Goal: Information Seeking & Learning: Learn about a topic

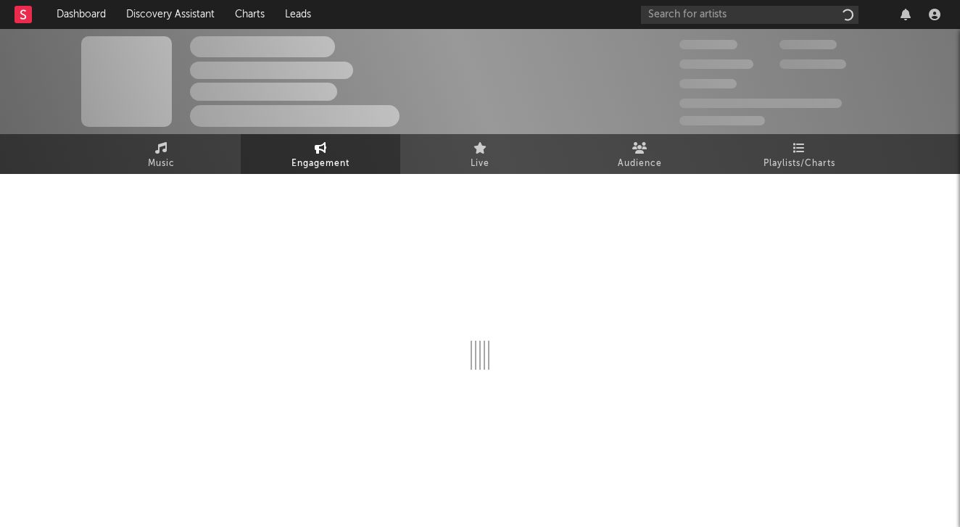
click at [441, 195] on div at bounding box center [479, 319] width 797 height 290
select select "1w"
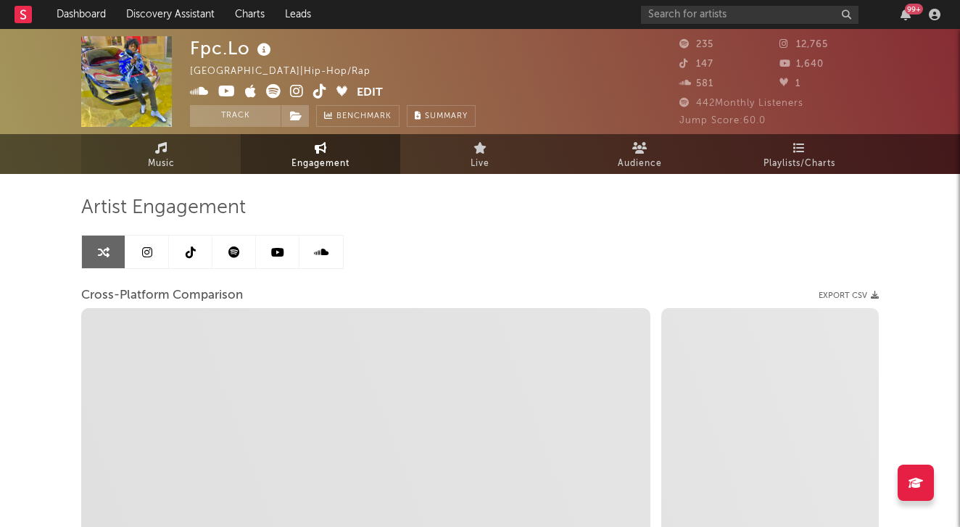
select select "1m"
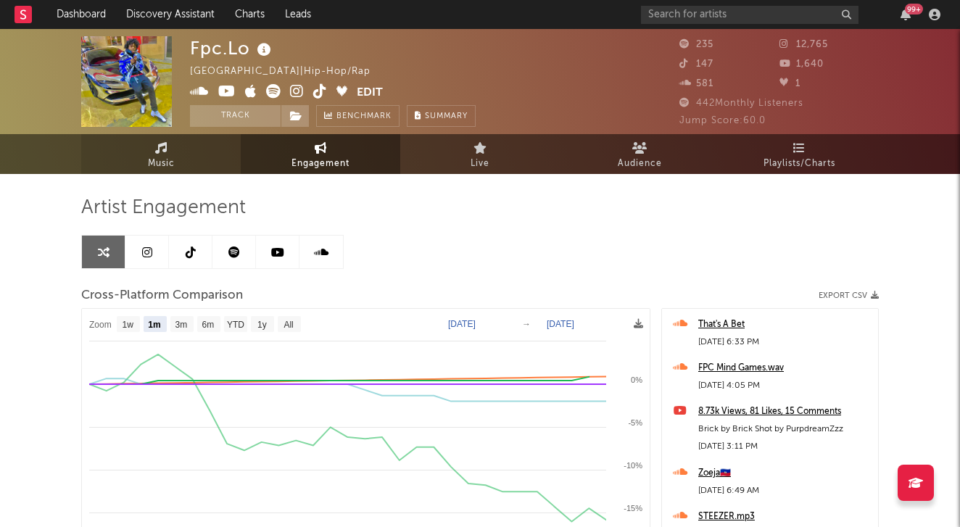
click at [185, 144] on link "Music" at bounding box center [160, 154] width 159 height 40
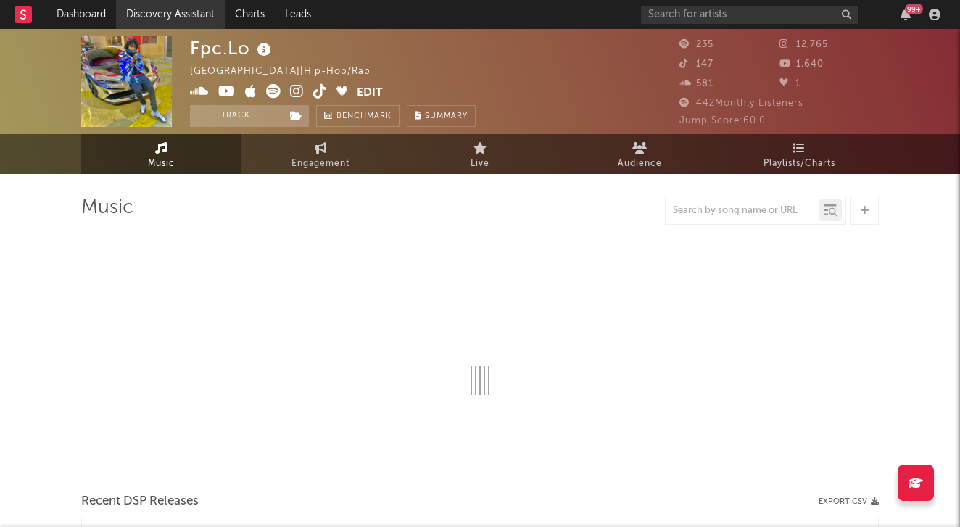
select select "6m"
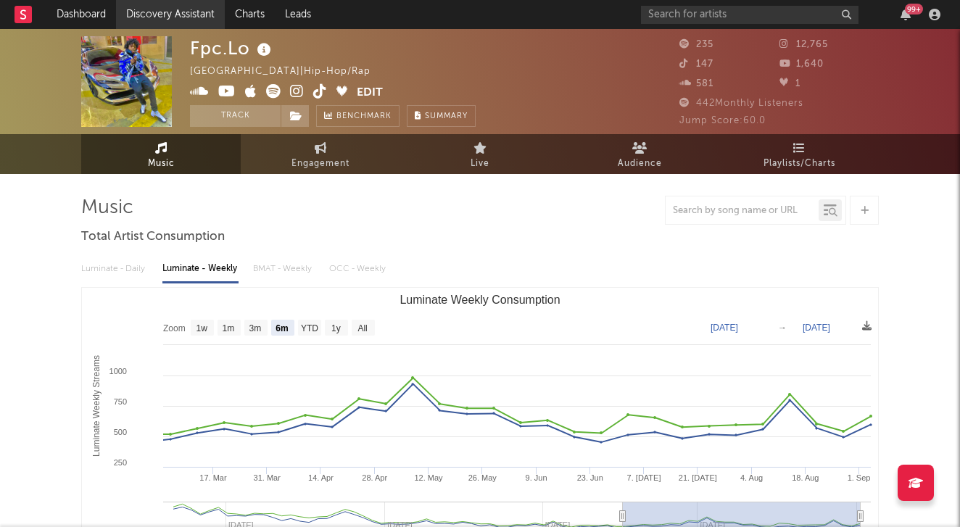
click at [167, 12] on link "Discovery Assistant" at bounding box center [170, 14] width 109 height 29
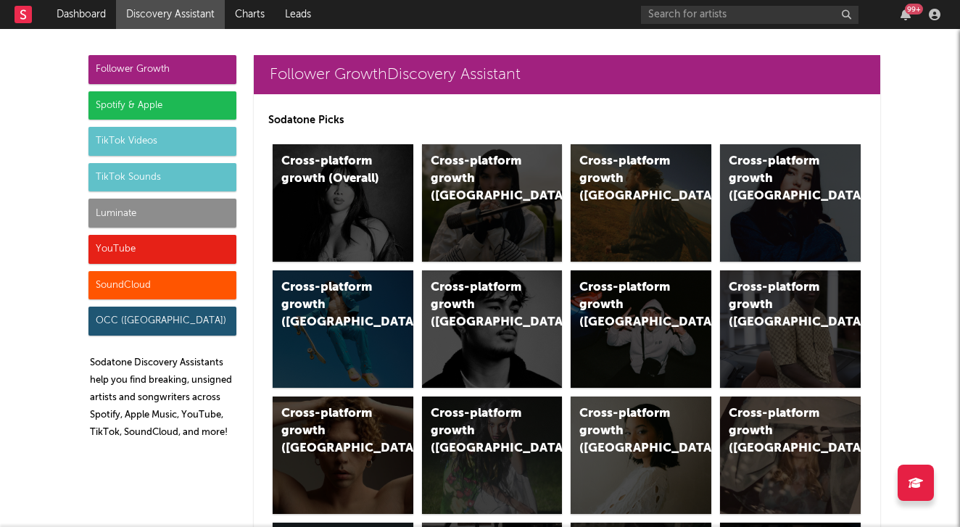
click at [130, 248] on div "YouTube" at bounding box center [162, 249] width 148 height 29
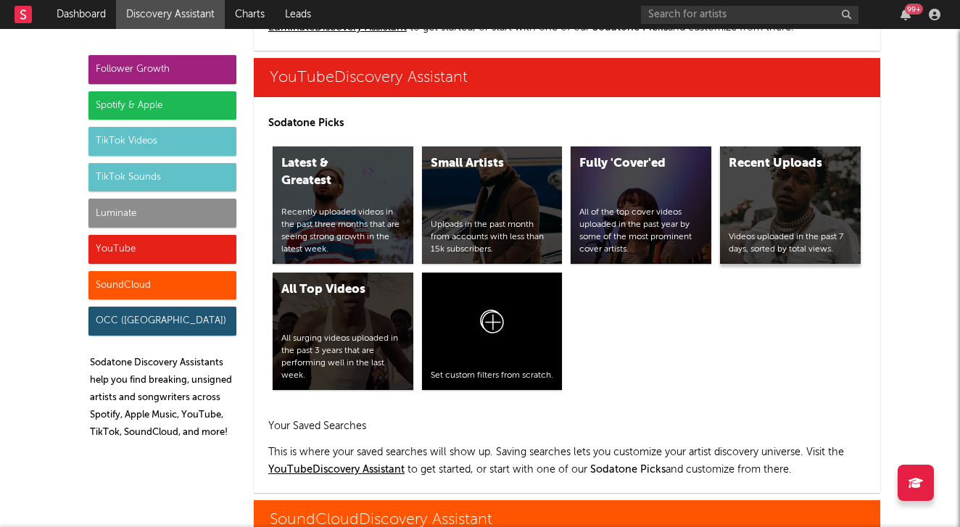
click at [779, 250] on div "Videos uploaded in the past 7 days, sorted by total views." at bounding box center [790, 243] width 123 height 25
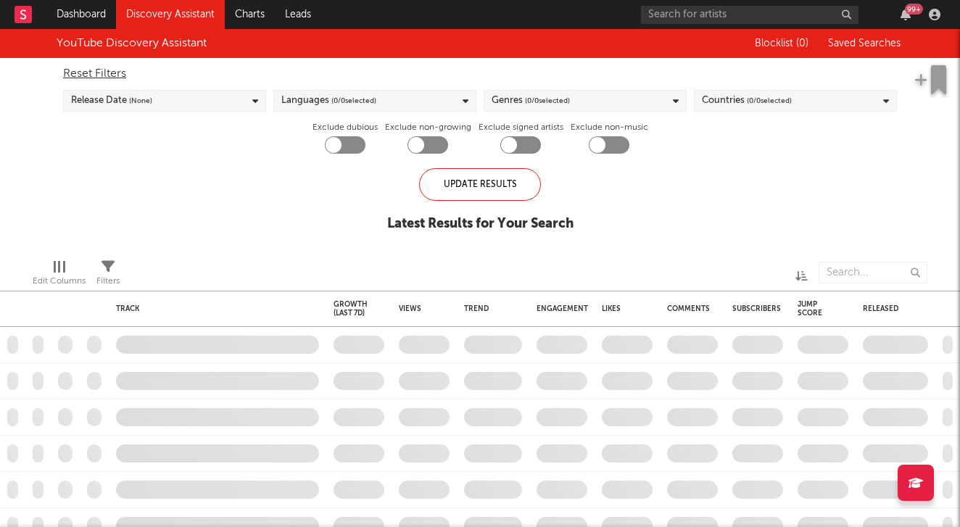
checkbox input "true"
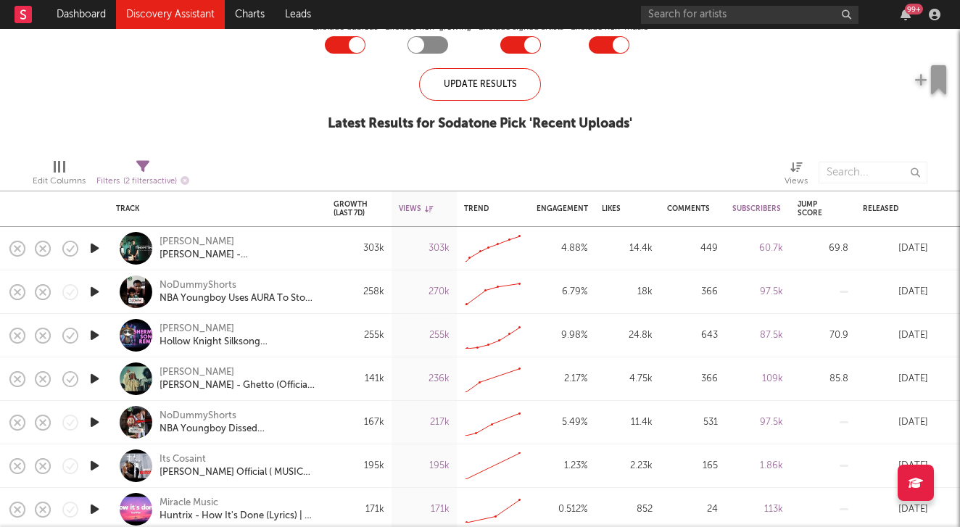
click at [101, 261] on div at bounding box center [94, 248] width 29 height 43
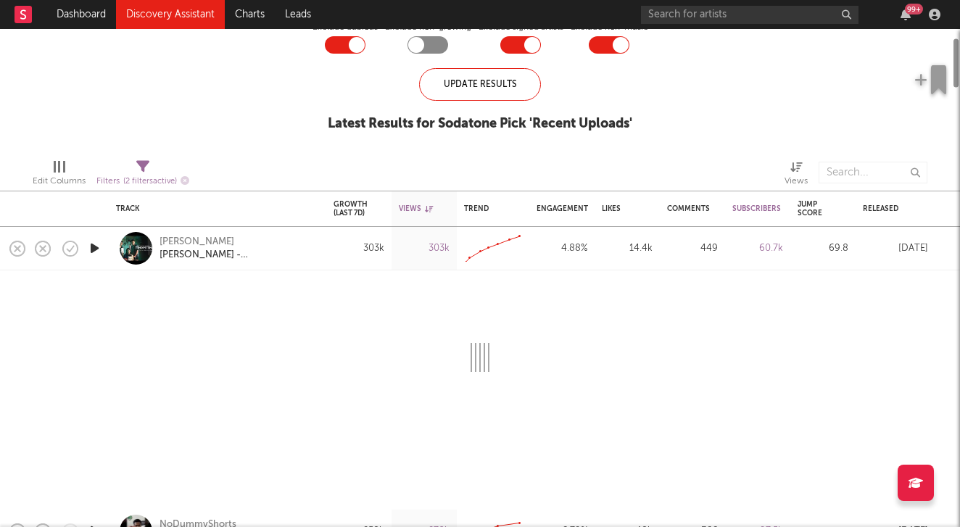
click at [99, 252] on icon "button" at bounding box center [94, 248] width 15 height 18
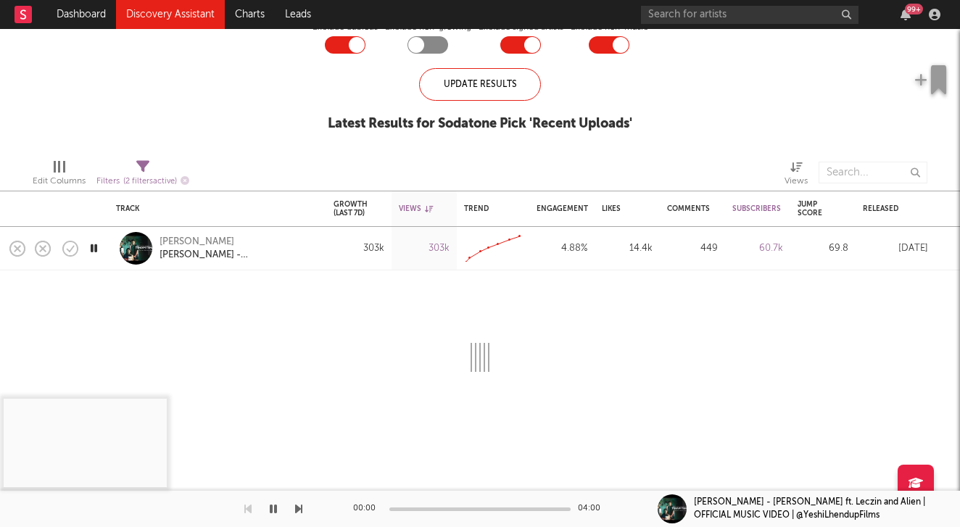
click at [111, 244] on div "Sonam Wangchen Tsham Tshay - Sonam Wangchen ft. Leczin and Alien | OFFICIAL MUS…" at bounding box center [217, 248] width 217 height 43
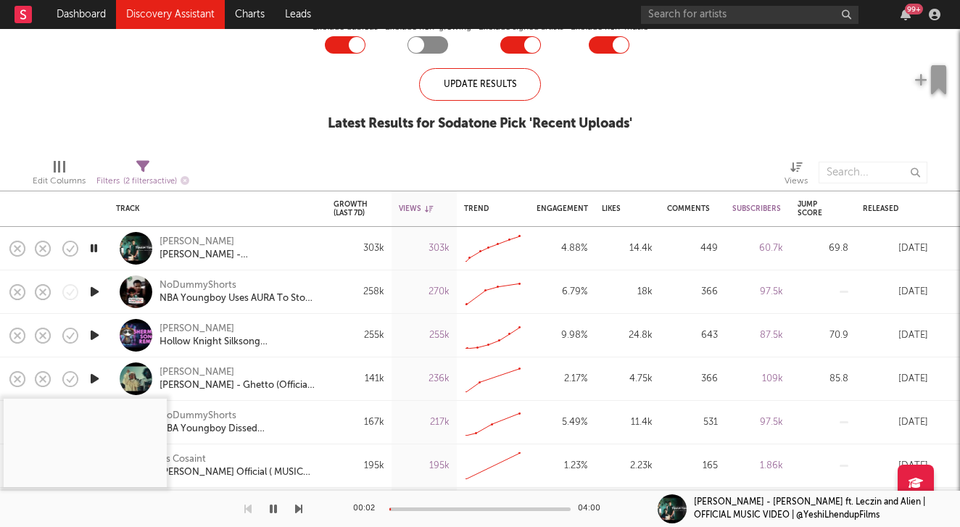
click at [436, 504] on div "00:02 04:00" at bounding box center [480, 509] width 254 height 36
click at [440, 510] on div at bounding box center [479, 509] width 181 height 4
click at [96, 285] on icon "button" at bounding box center [94, 292] width 15 height 18
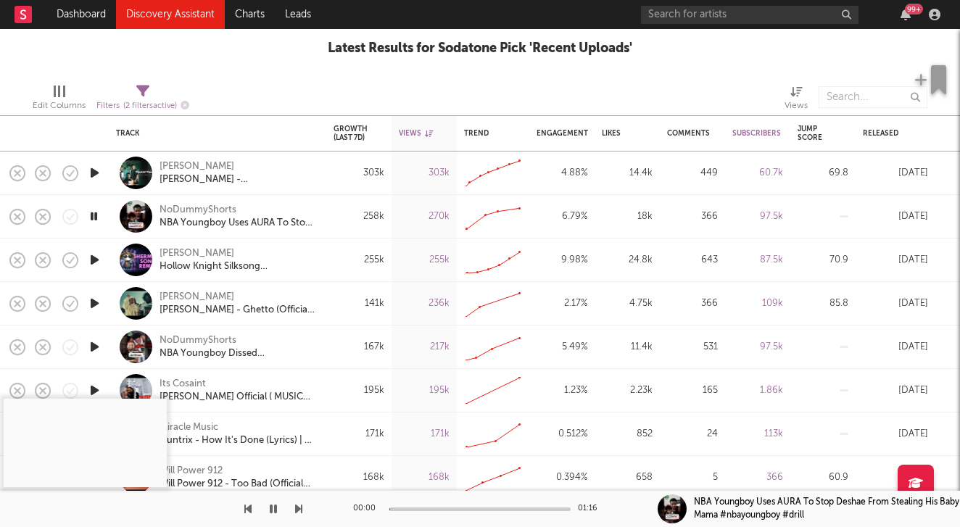
click at [95, 263] on icon "button" at bounding box center [94, 260] width 15 height 18
click at [425, 505] on div "00:00 02:16" at bounding box center [480, 509] width 254 height 36
click at [425, 510] on div at bounding box center [479, 509] width 181 height 4
click at [98, 307] on icon "button" at bounding box center [94, 303] width 15 height 18
click at [418, 507] on div at bounding box center [479, 509] width 181 height 4
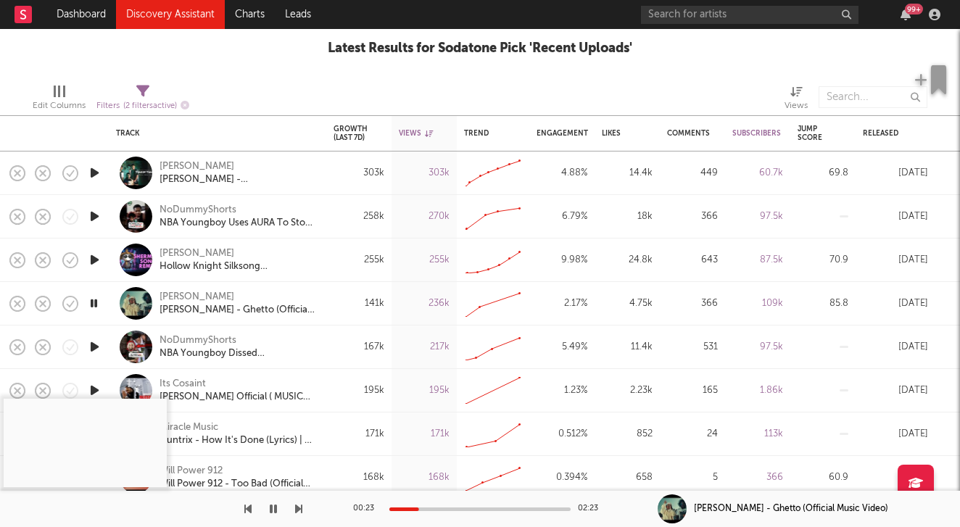
click at [298, 505] on icon "button" at bounding box center [298, 509] width 7 height 12
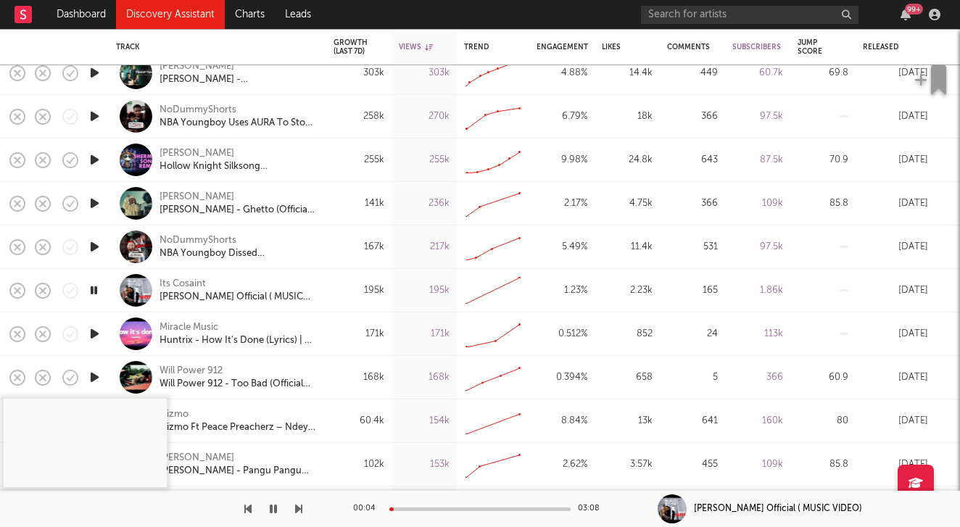
click at [418, 507] on div at bounding box center [479, 509] width 181 height 4
click at [302, 500] on button "button" at bounding box center [298, 509] width 7 height 36
click at [303, 509] on div "00:01 02:57 Huntrix - How It's Done (Lyrics) | K-Pop Demon Hunters" at bounding box center [480, 509] width 960 height 36
click at [294, 511] on div at bounding box center [151, 509] width 302 height 36
click at [300, 507] on icon "button" at bounding box center [298, 509] width 7 height 12
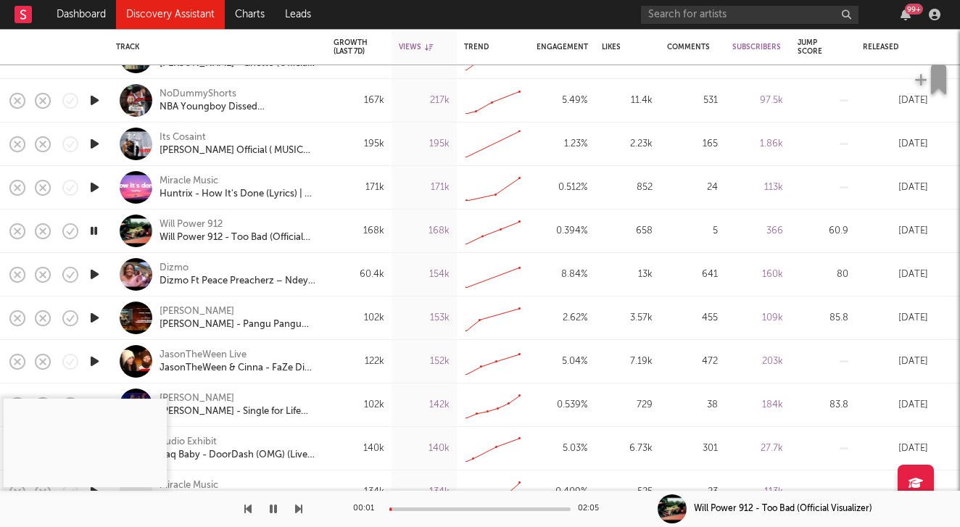
click at [423, 508] on div at bounding box center [479, 509] width 181 height 4
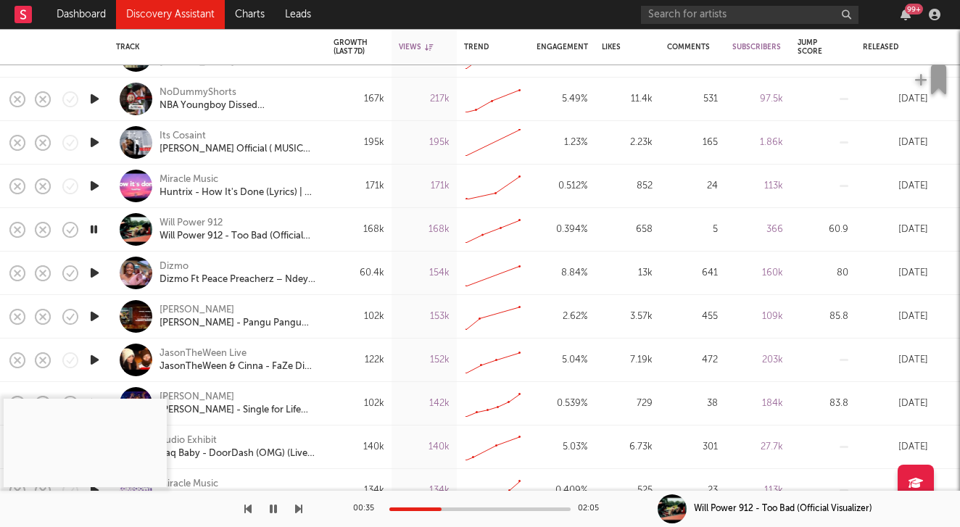
click at [296, 507] on icon "button" at bounding box center [298, 509] width 7 height 12
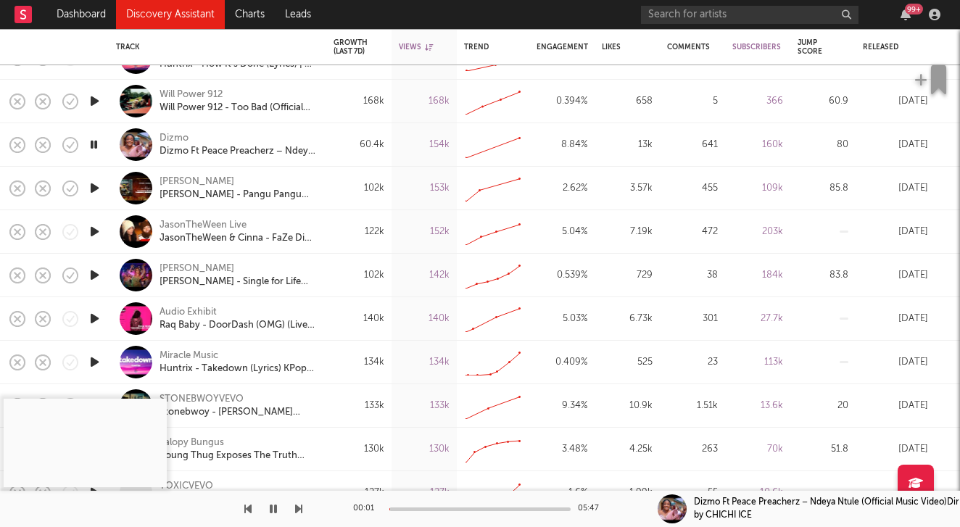
click at [294, 512] on div at bounding box center [151, 509] width 302 height 36
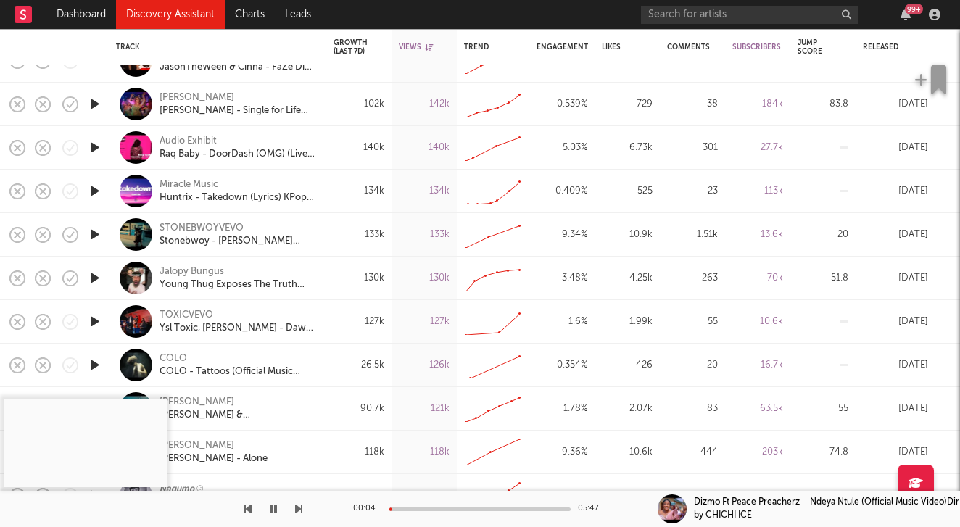
click at [85, 236] on div at bounding box center [94, 234] width 29 height 43
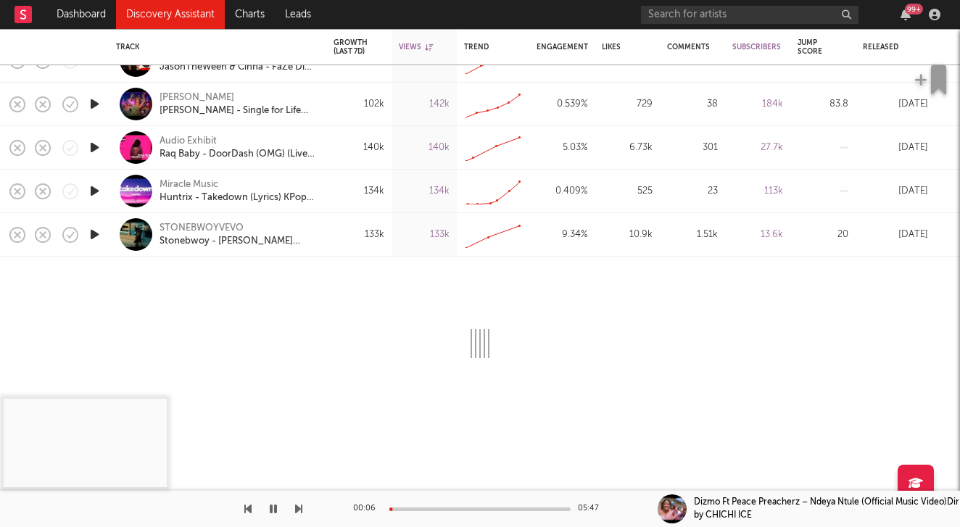
click at [86, 236] on div at bounding box center [94, 234] width 29 height 43
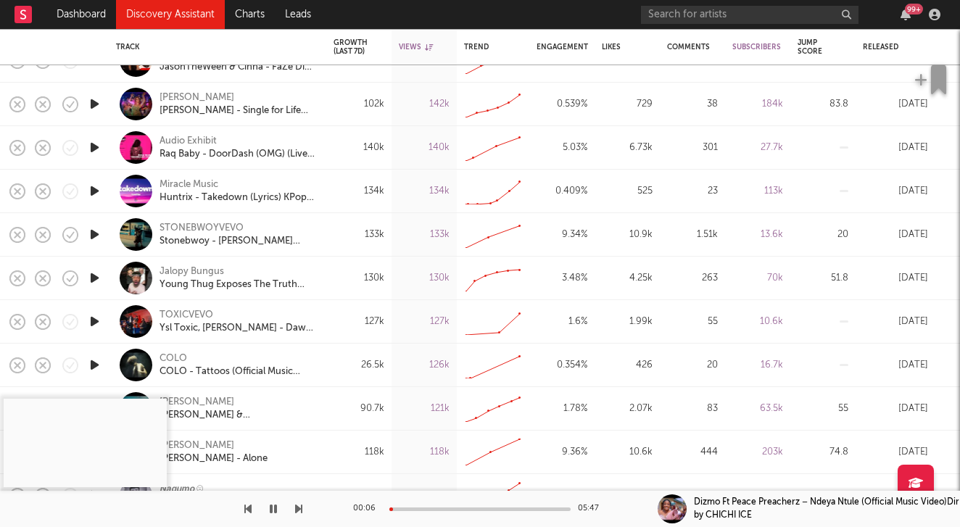
click at [96, 233] on icon "button" at bounding box center [94, 234] width 15 height 18
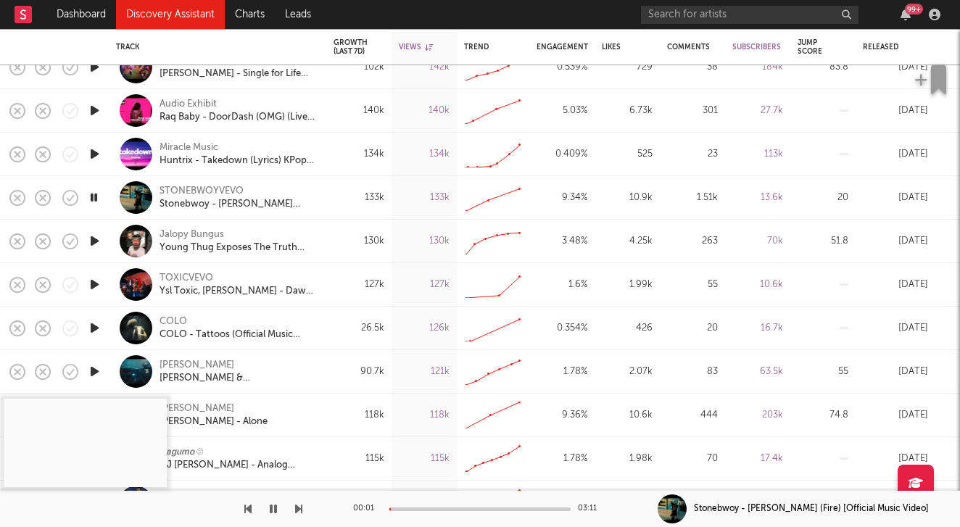
click at [97, 325] on icon "button" at bounding box center [94, 328] width 15 height 18
click at [412, 507] on div at bounding box center [479, 509] width 181 height 4
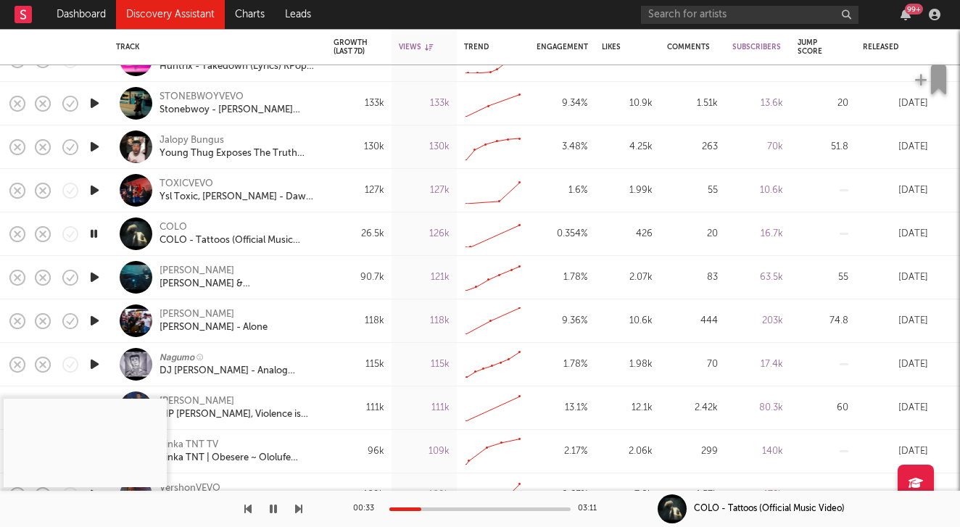
click at [94, 278] on icon "button" at bounding box center [94, 277] width 15 height 18
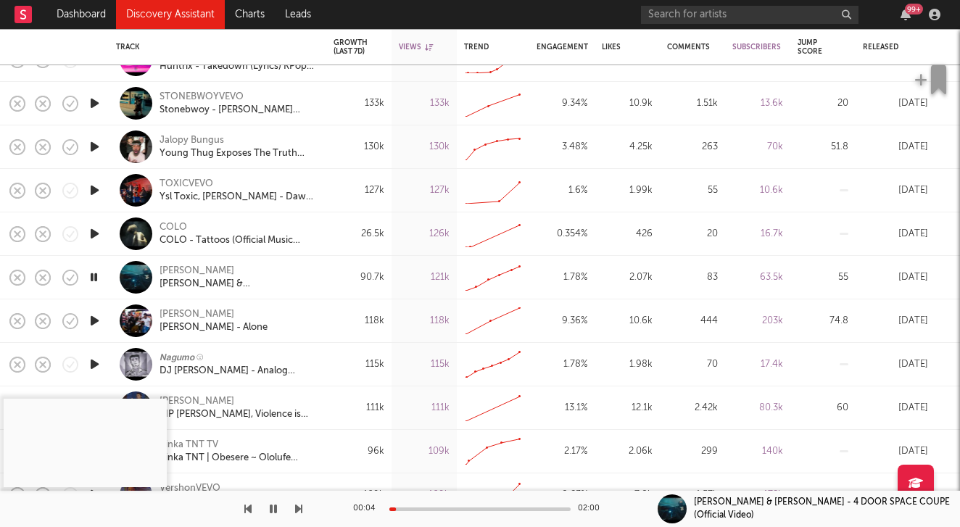
click at [417, 509] on div at bounding box center [479, 509] width 181 height 4
click at [444, 509] on div at bounding box center [479, 509] width 181 height 4
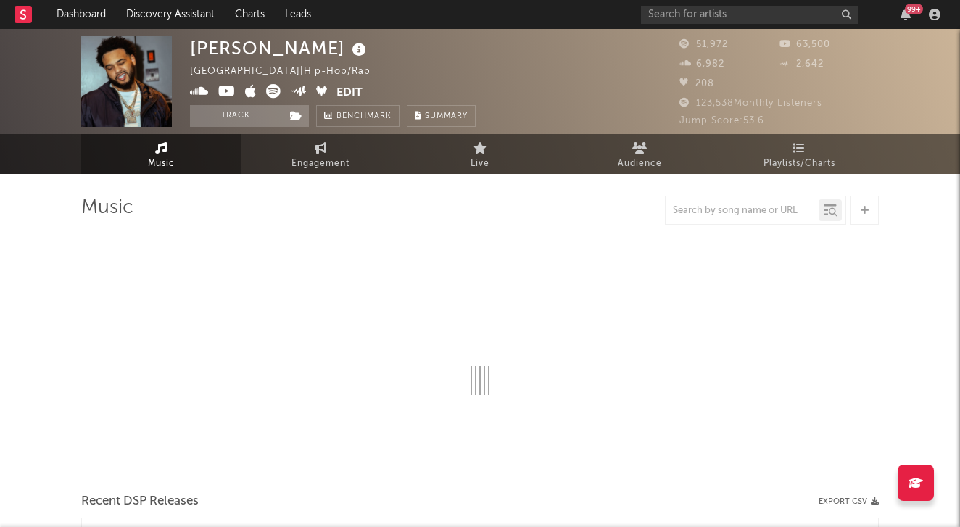
select select "6m"
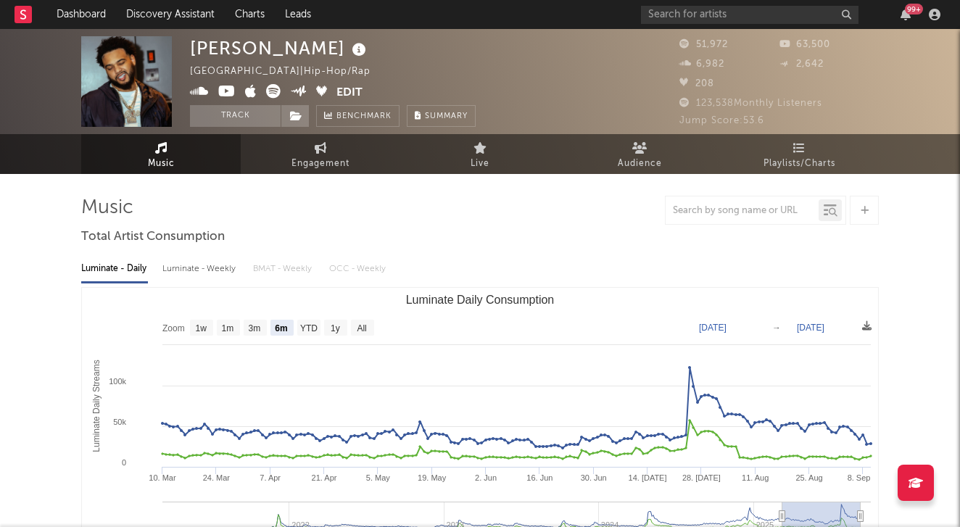
click at [165, 275] on div "Luminate - Weekly" at bounding box center [200, 269] width 76 height 25
select select "6m"
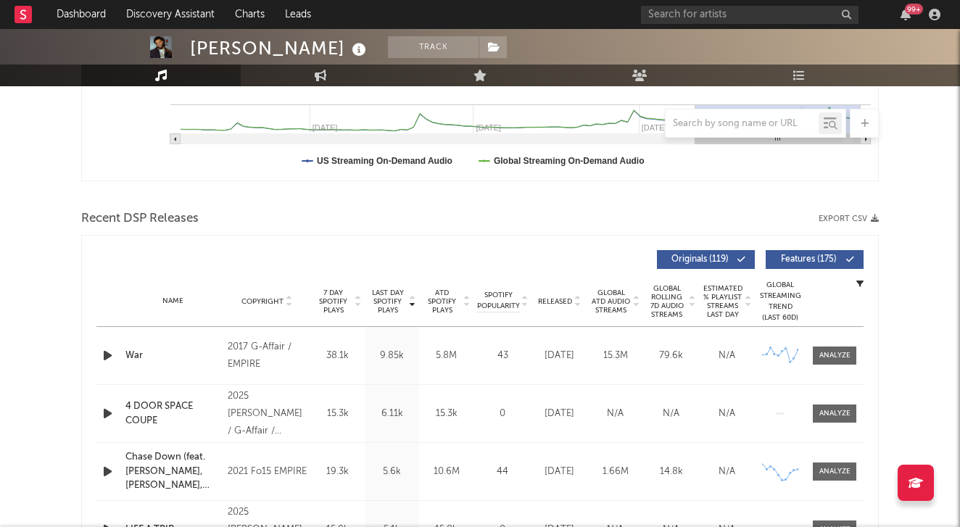
scroll to position [572, 0]
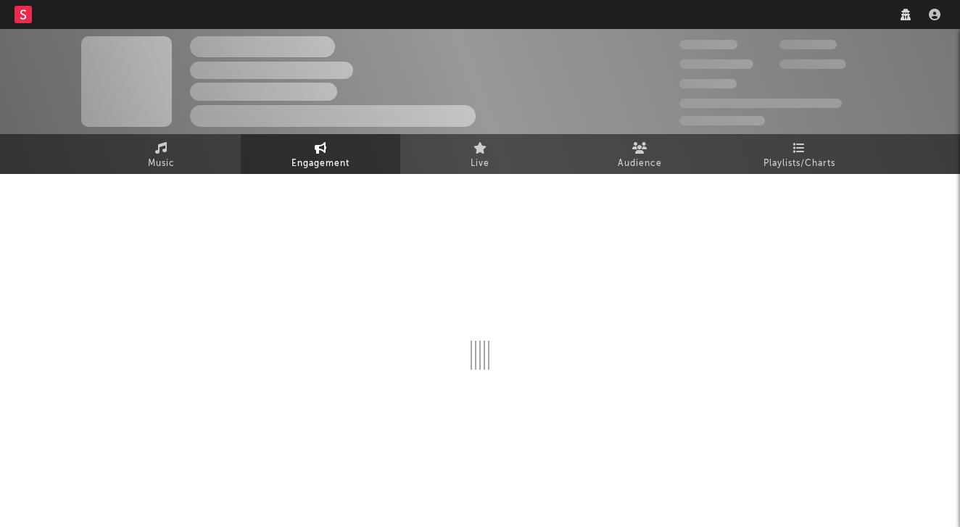
select select "1w"
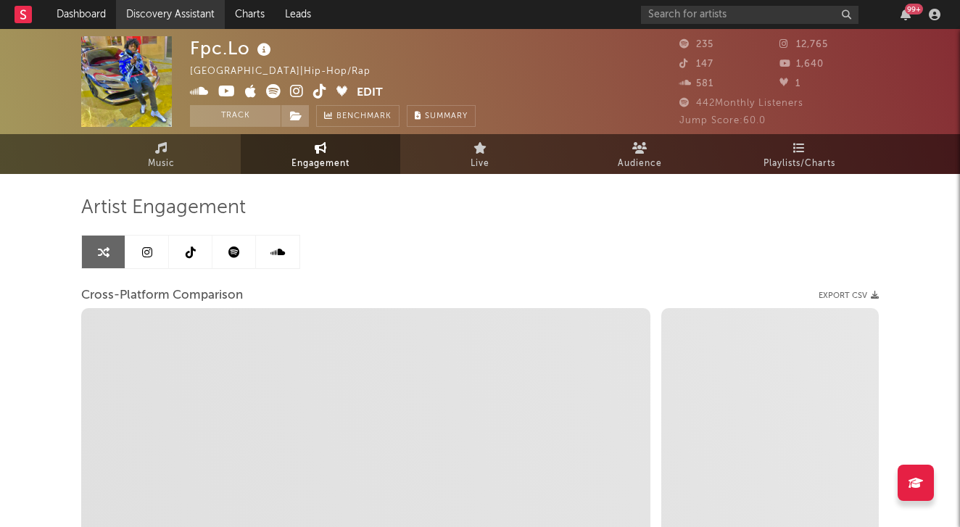
click at [162, 12] on link "Discovery Assistant" at bounding box center [170, 14] width 109 height 29
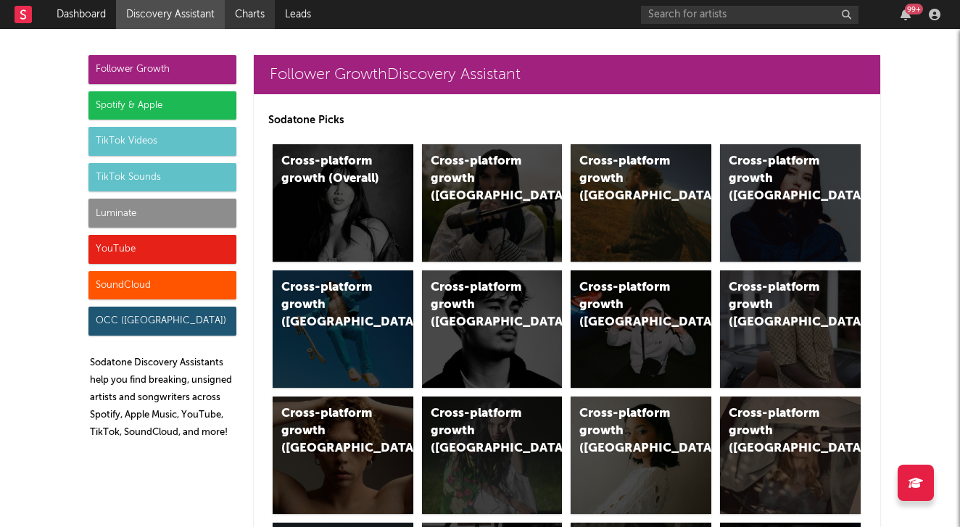
click at [260, 12] on link "Charts" at bounding box center [250, 14] width 50 height 29
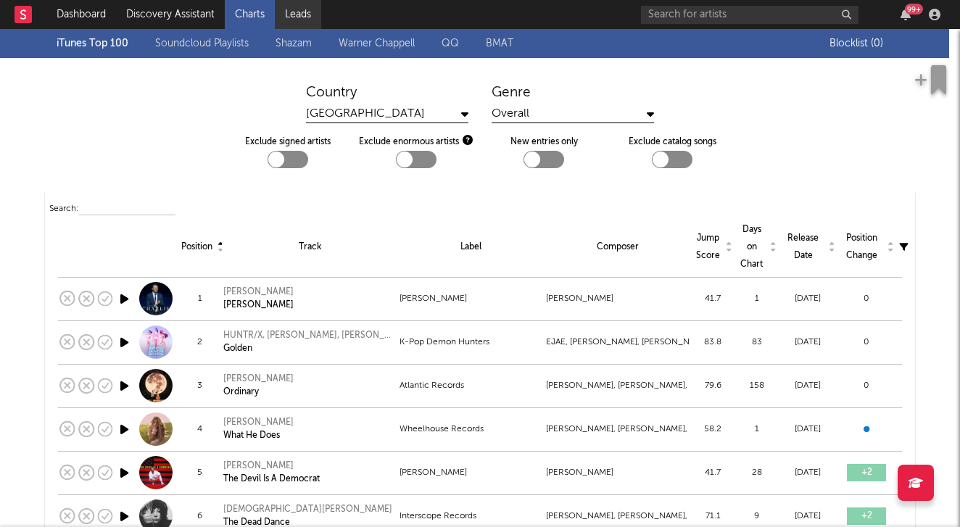
click at [283, 7] on link "Leads" at bounding box center [298, 14] width 46 height 29
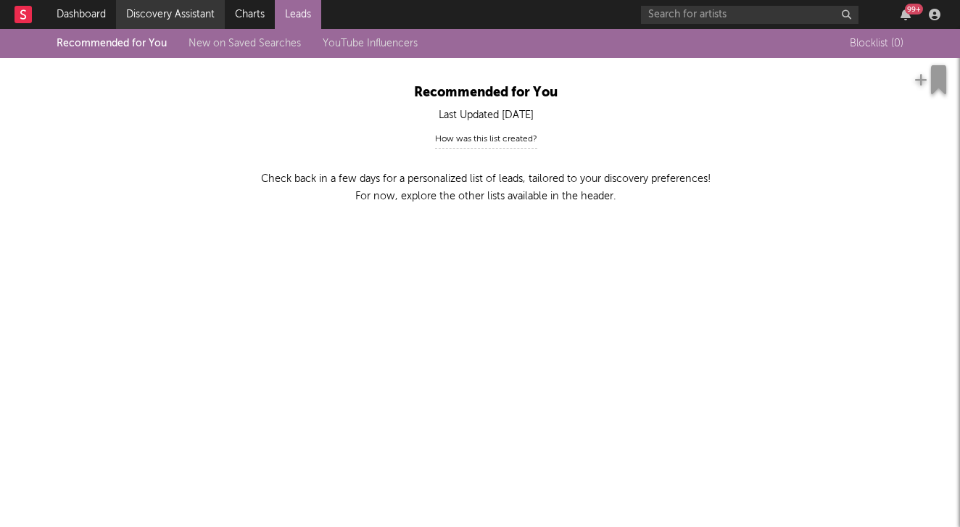
click at [202, 14] on link "Discovery Assistant" at bounding box center [170, 14] width 109 height 29
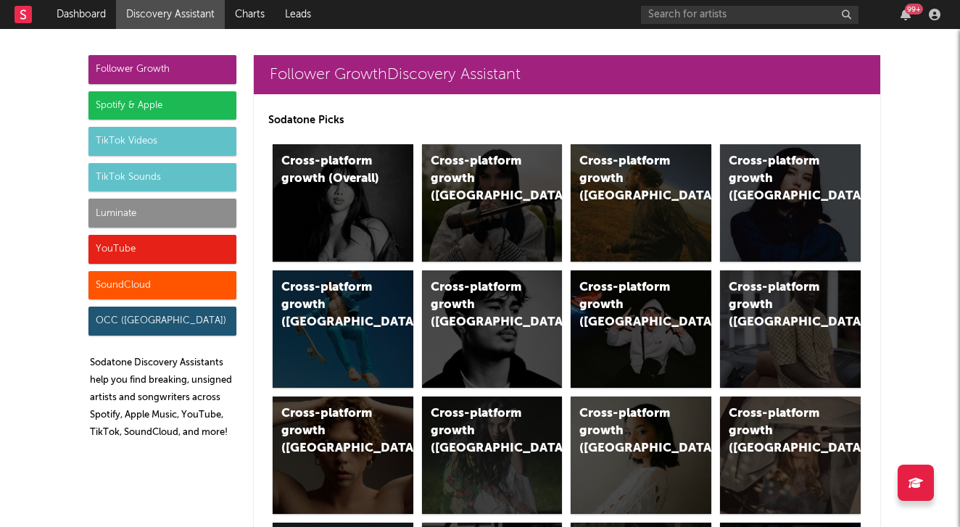
click at [161, 241] on div "YouTube" at bounding box center [162, 249] width 148 height 29
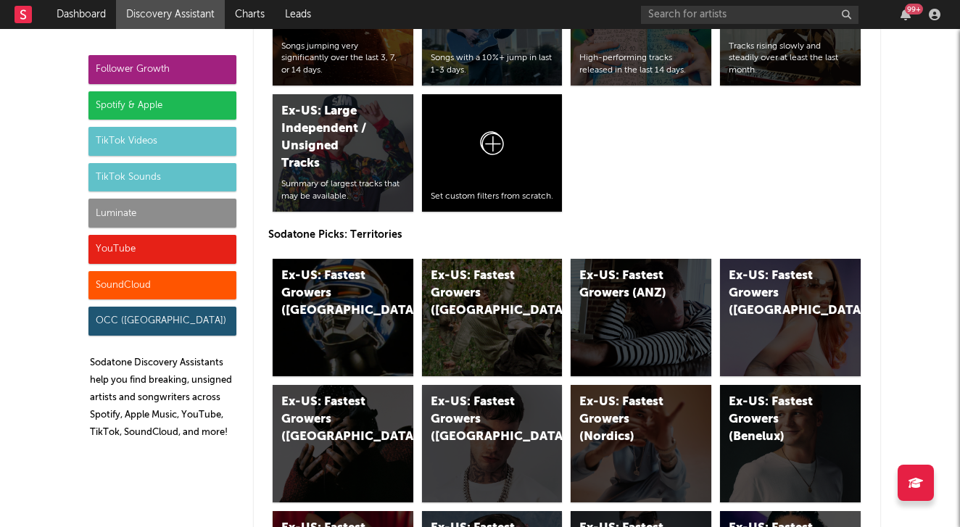
scroll to position [8149, 0]
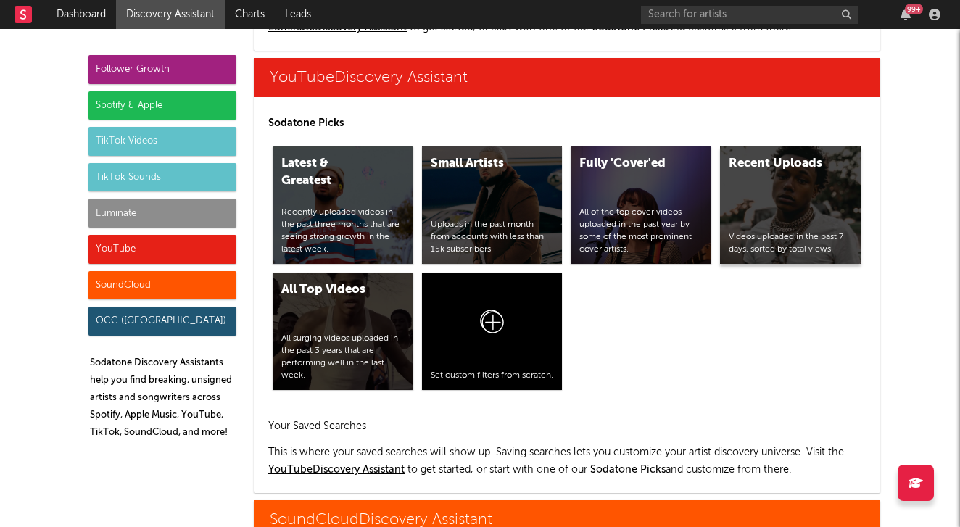
click at [757, 222] on div "Recent Uploads Videos uploaded in the past 7 days, sorted by total views." at bounding box center [790, 204] width 141 height 117
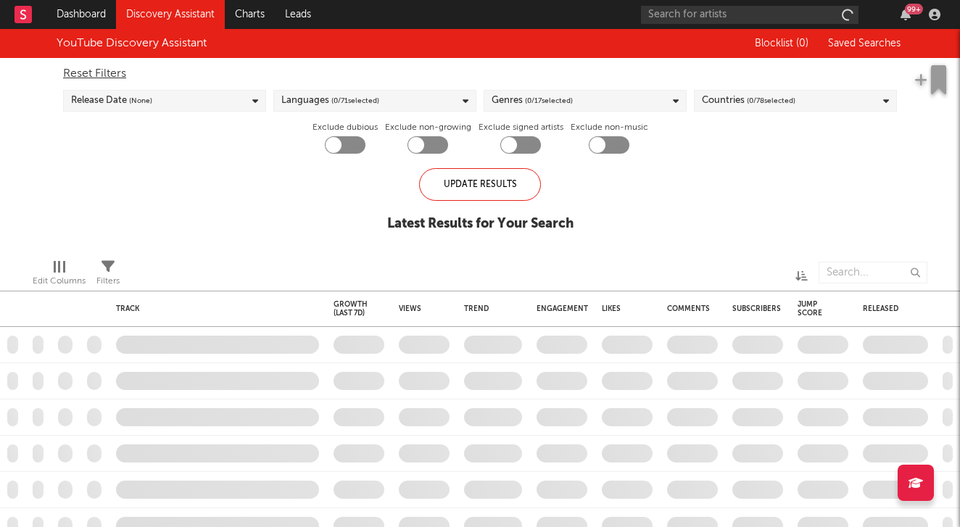
checkbox input "true"
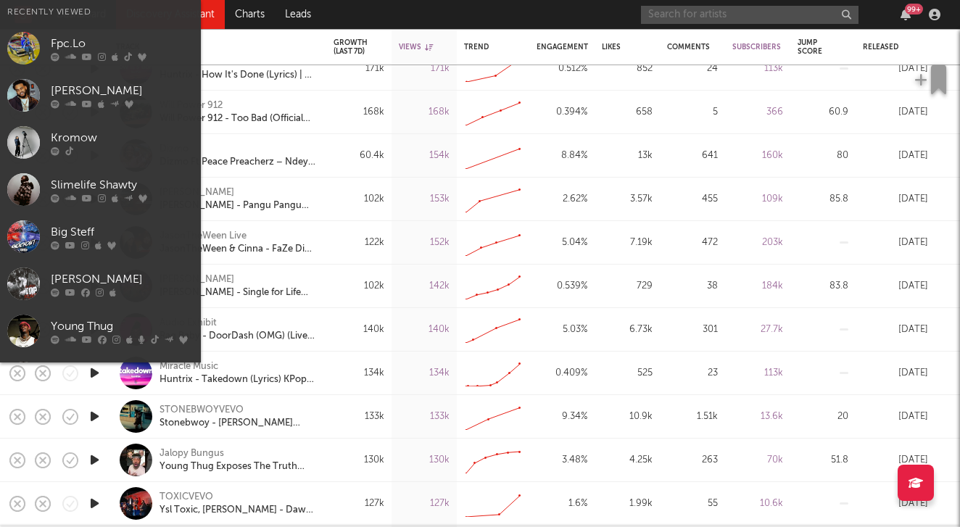
click at [767, 10] on input "text" at bounding box center [749, 15] width 217 height 18
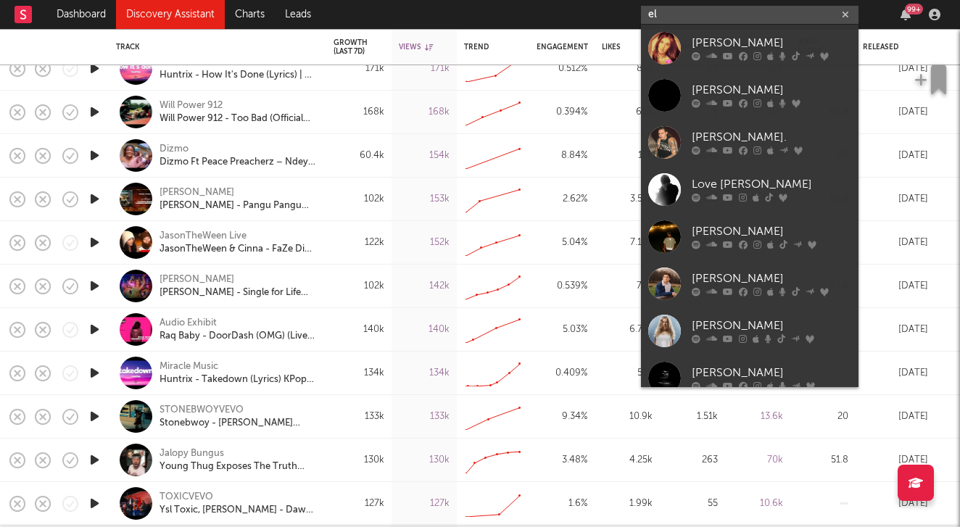
type input "e"
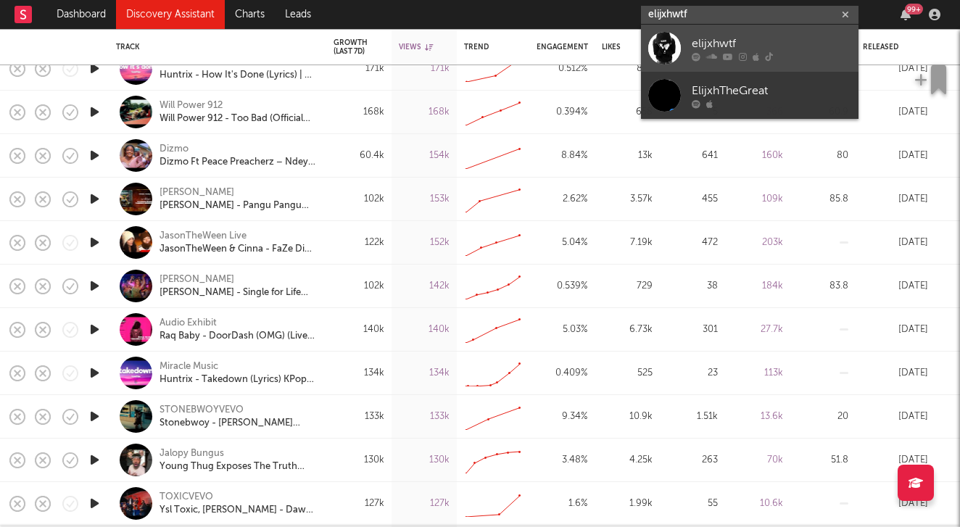
type input "elijxhwtf"
click at [804, 41] on div "elijxhwtf" at bounding box center [771, 43] width 159 height 17
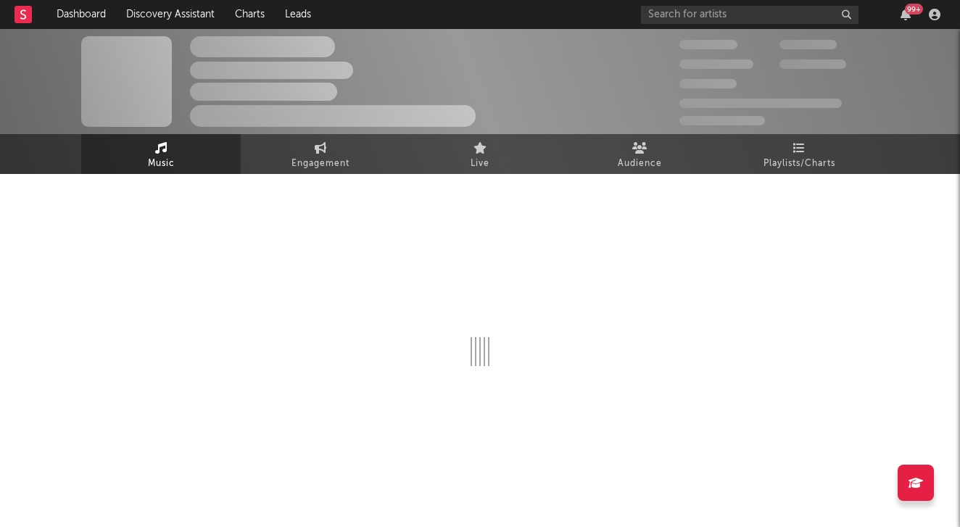
select select "1w"
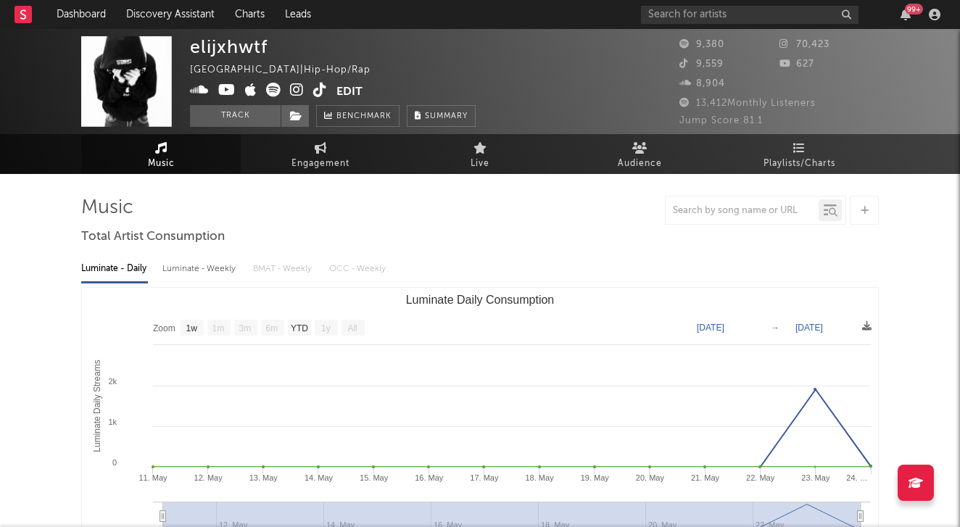
click at [209, 270] on div "Luminate - Weekly" at bounding box center [200, 269] width 76 height 25
select select "6m"
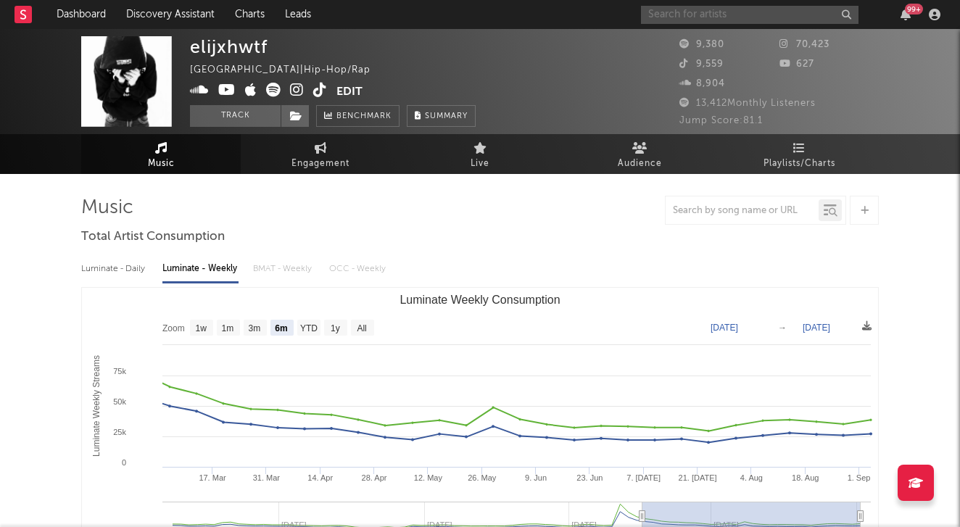
click at [689, 20] on input "text" at bounding box center [749, 15] width 217 height 18
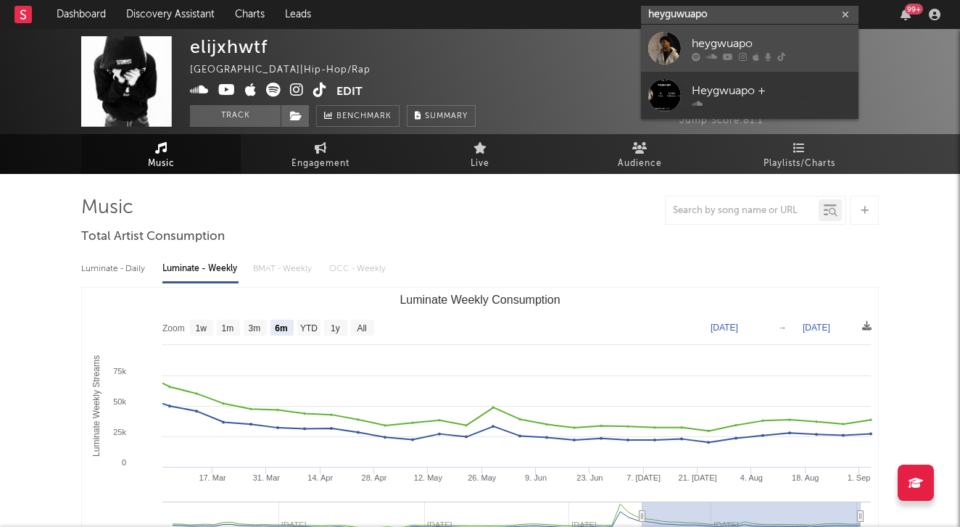
type input "heyguwuapo"
click at [673, 37] on div at bounding box center [664, 48] width 33 height 33
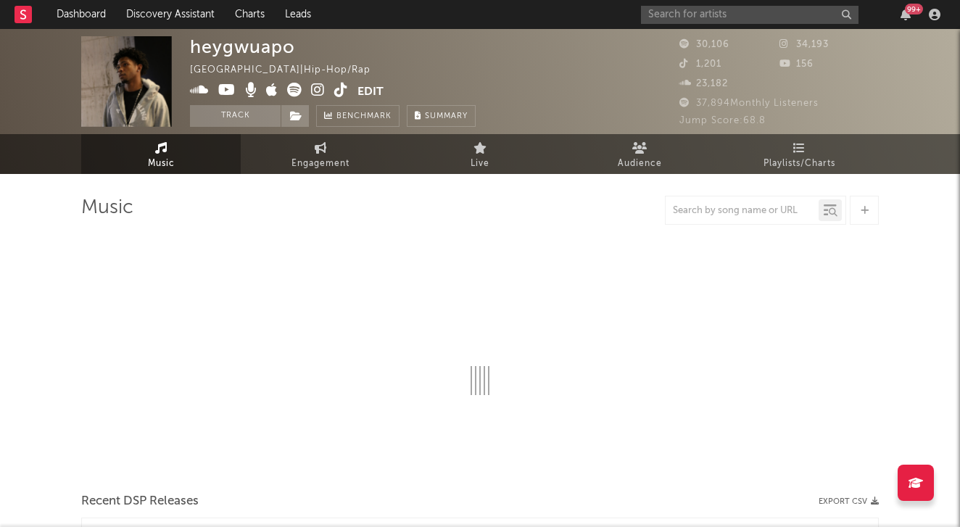
select select "6m"
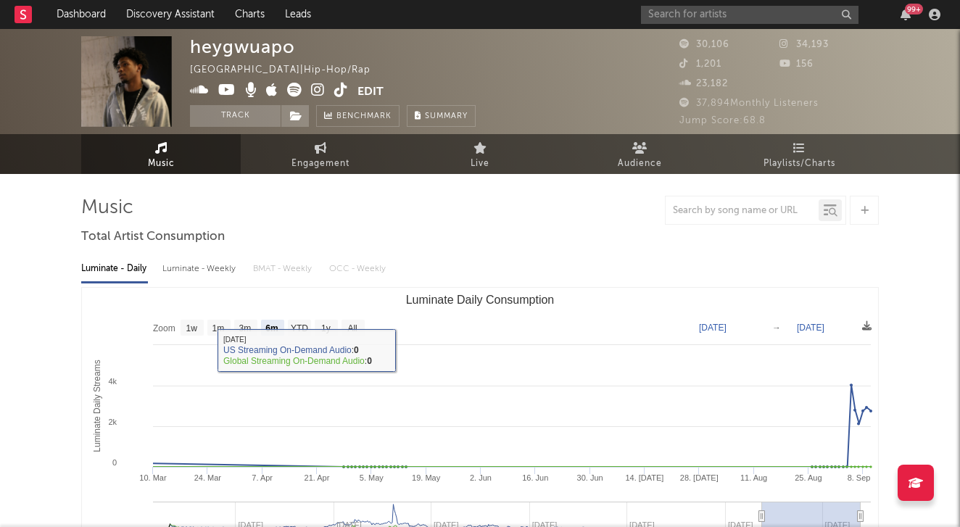
click at [228, 257] on div "Luminate - Weekly" at bounding box center [200, 269] width 76 height 25
select select "6m"
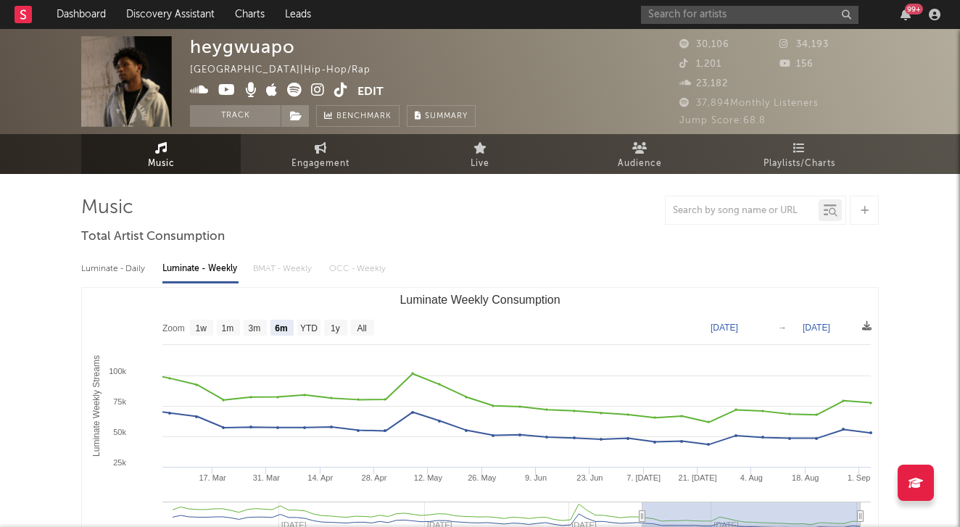
click at [228, 269] on div "Luminate - Weekly" at bounding box center [200, 269] width 76 height 25
click at [209, 20] on link "Discovery Assistant" at bounding box center [170, 14] width 109 height 29
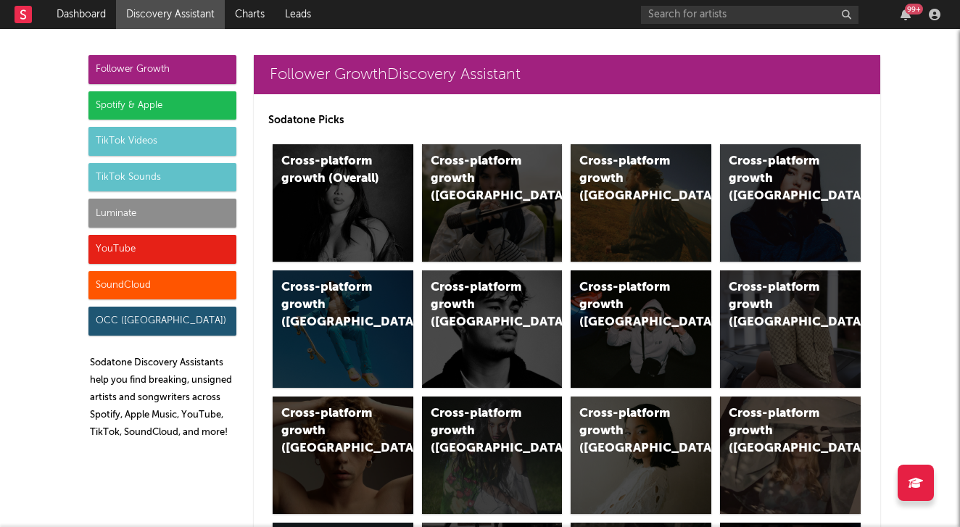
click at [181, 245] on div "YouTube" at bounding box center [162, 249] width 148 height 29
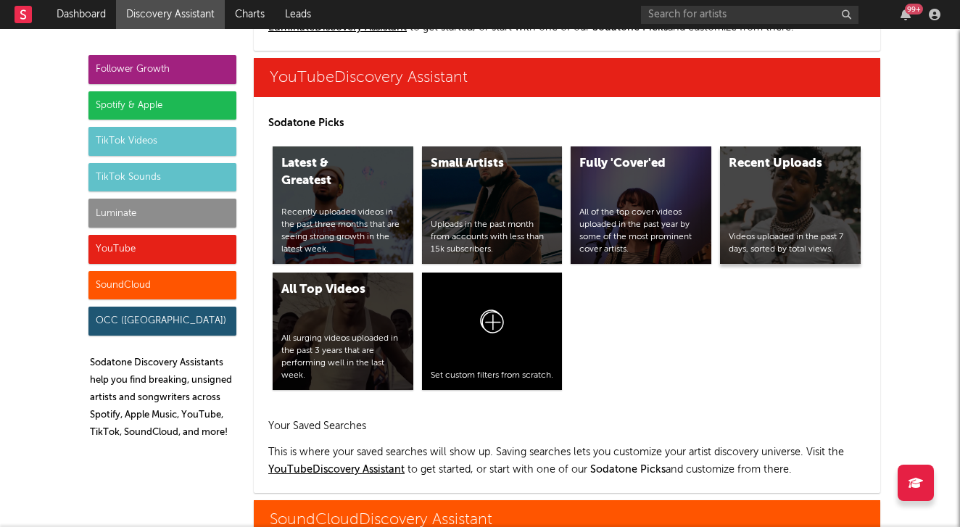
click at [746, 220] on div "Recent Uploads Videos uploaded in the past 7 days, sorted by total views." at bounding box center [790, 204] width 141 height 117
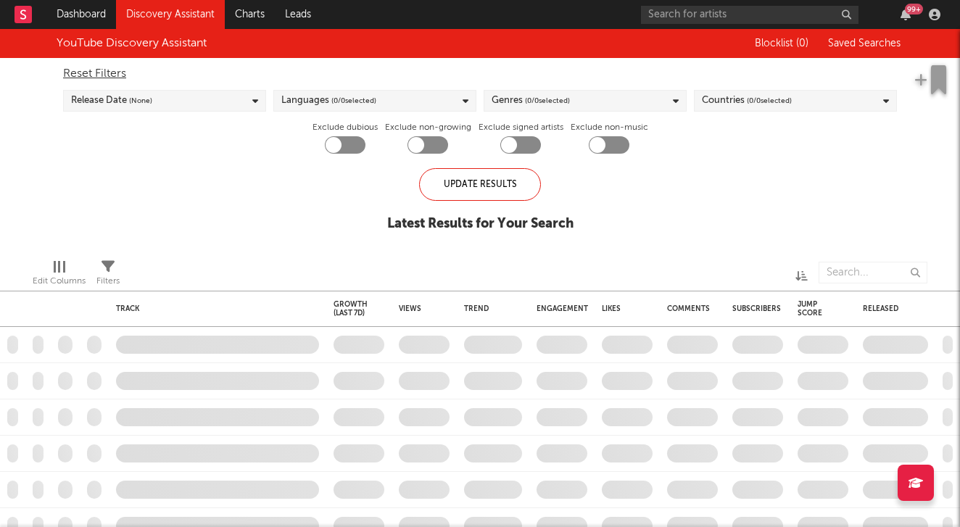
checkbox input "true"
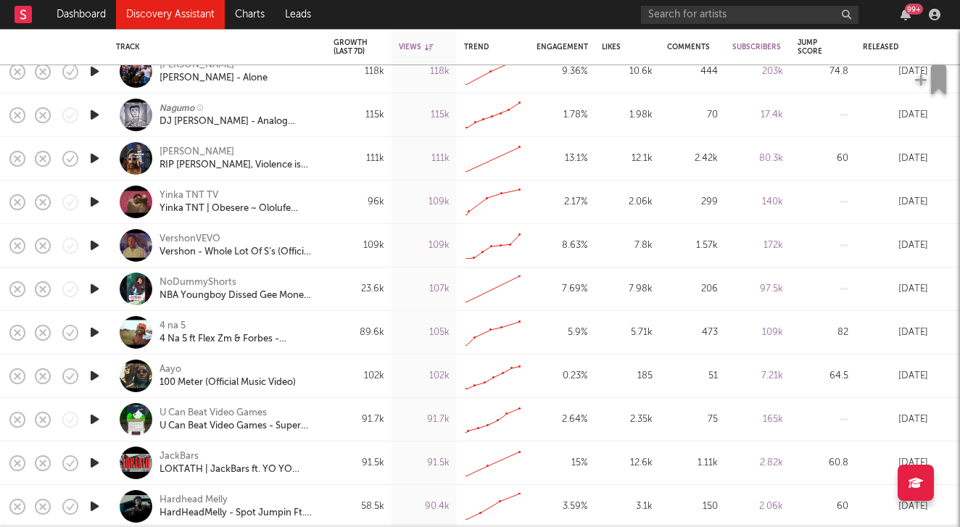
click at [90, 332] on icon "button" at bounding box center [94, 332] width 15 height 18
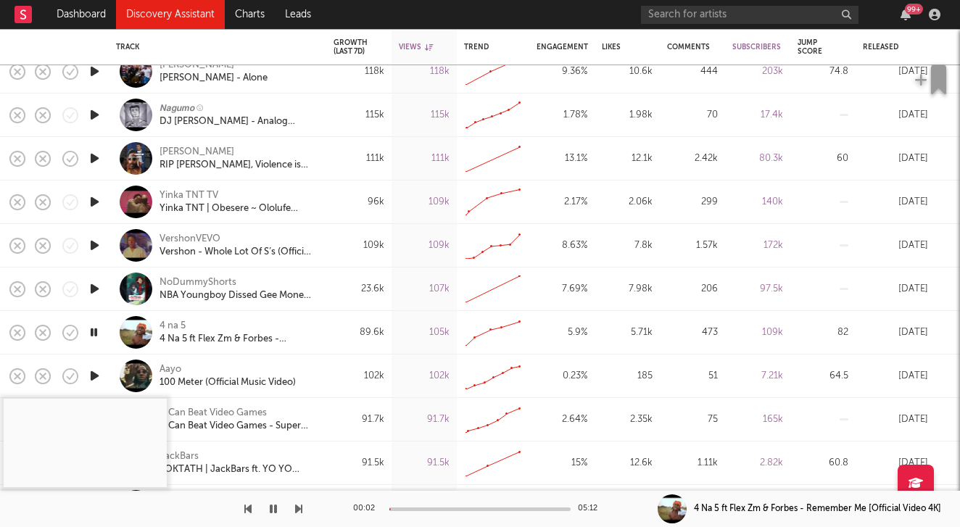
click at [94, 373] on icon "button" at bounding box center [94, 376] width 15 height 18
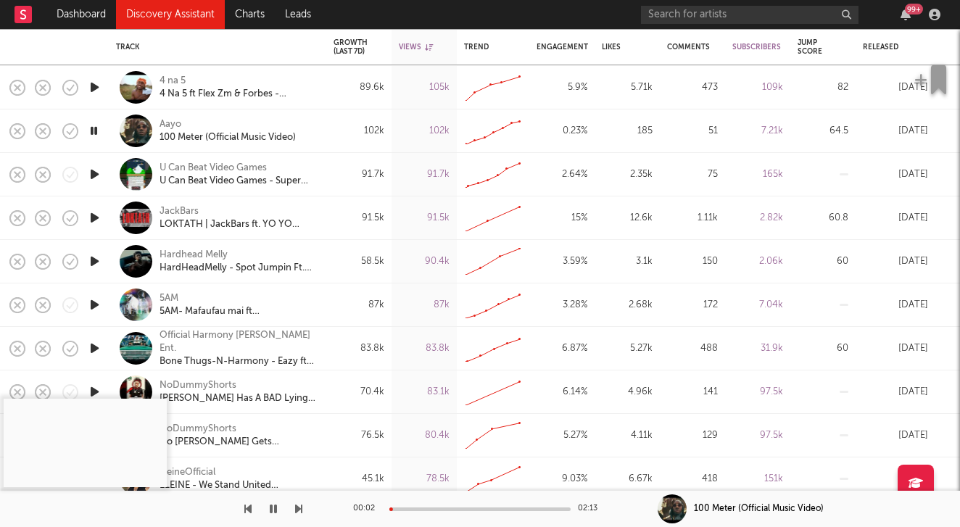
click at [99, 261] on icon "button" at bounding box center [94, 261] width 15 height 18
click at [406, 515] on div "00:01 03:40" at bounding box center [480, 509] width 254 height 36
click at [417, 507] on div at bounding box center [479, 509] width 181 height 4
click at [207, 253] on div "Hardhead Melly" at bounding box center [193, 255] width 68 height 13
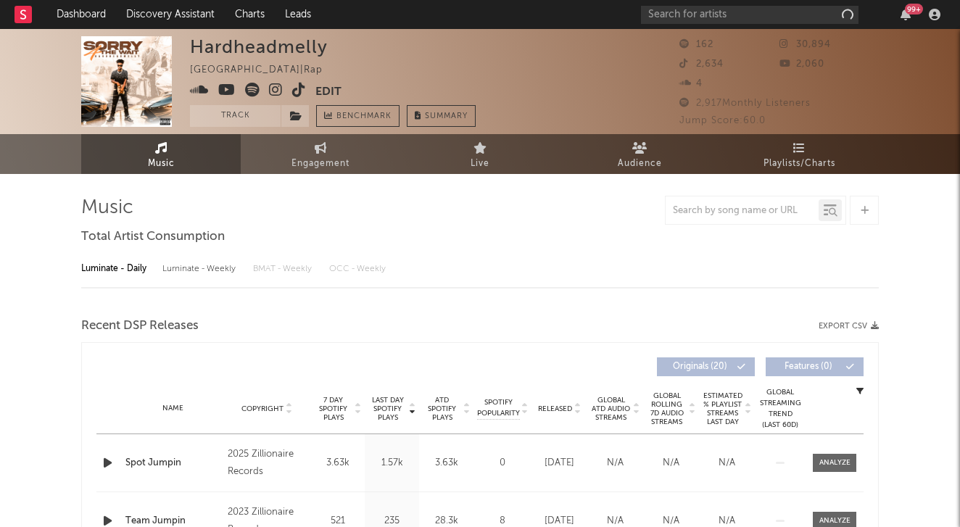
select select "1w"
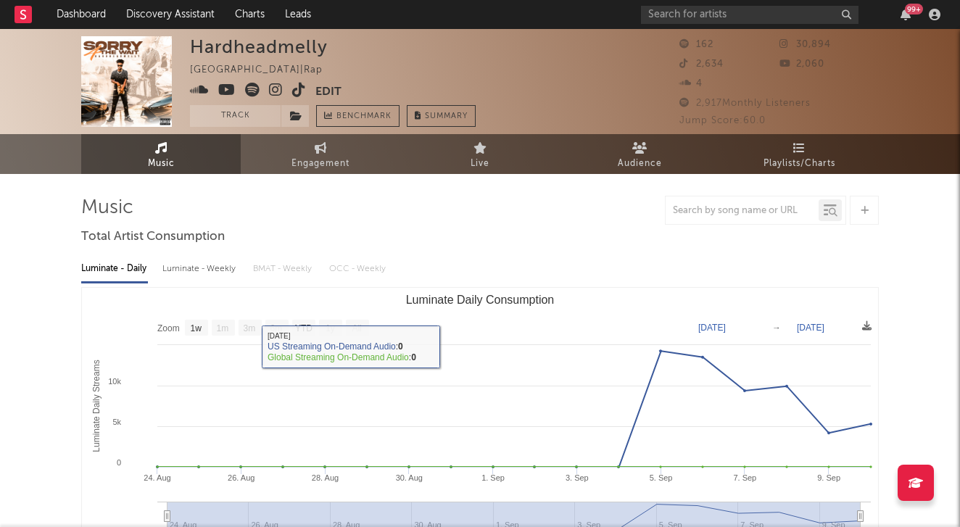
click at [218, 262] on div "Luminate - Weekly" at bounding box center [200, 269] width 76 height 25
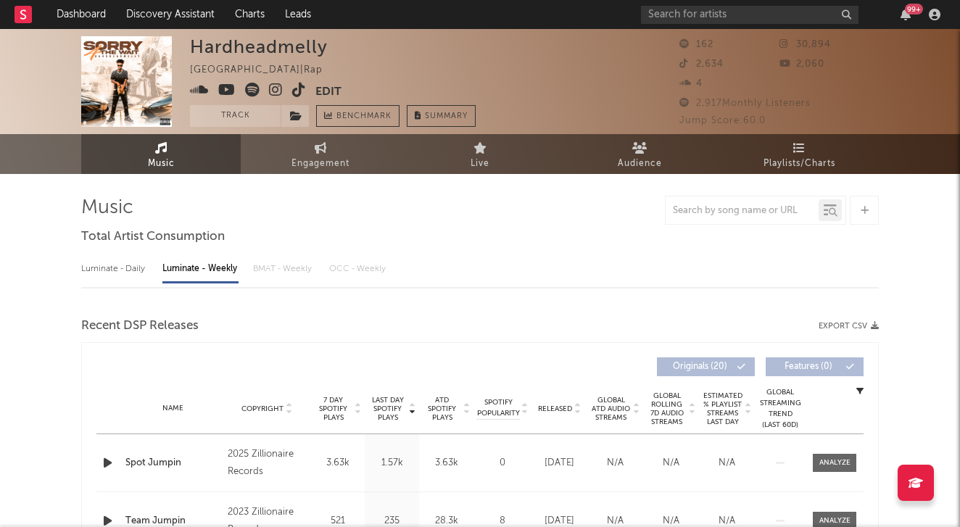
select select "6m"
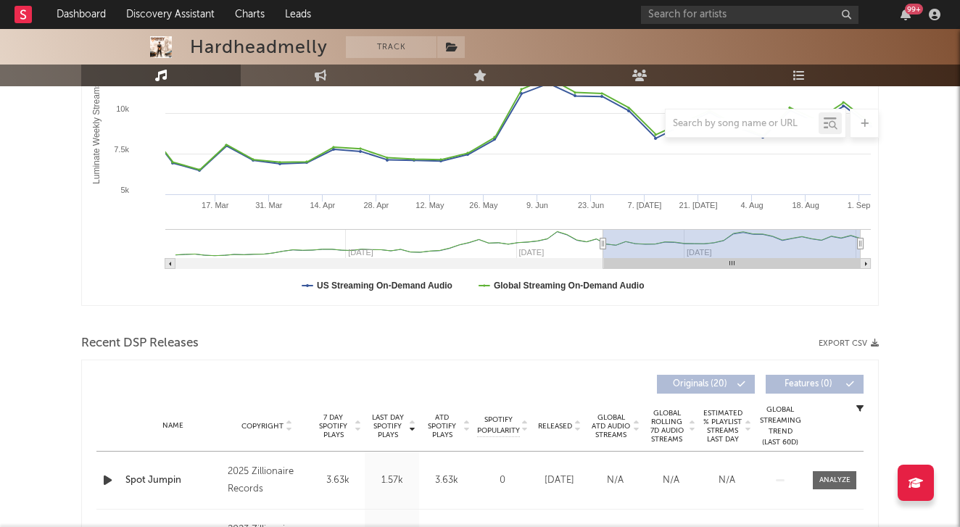
scroll to position [498, 0]
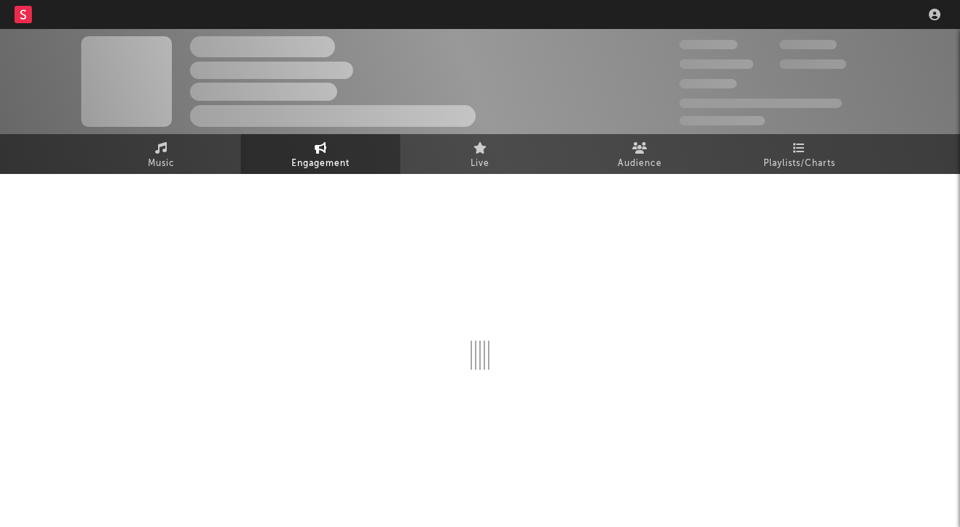
select select "1w"
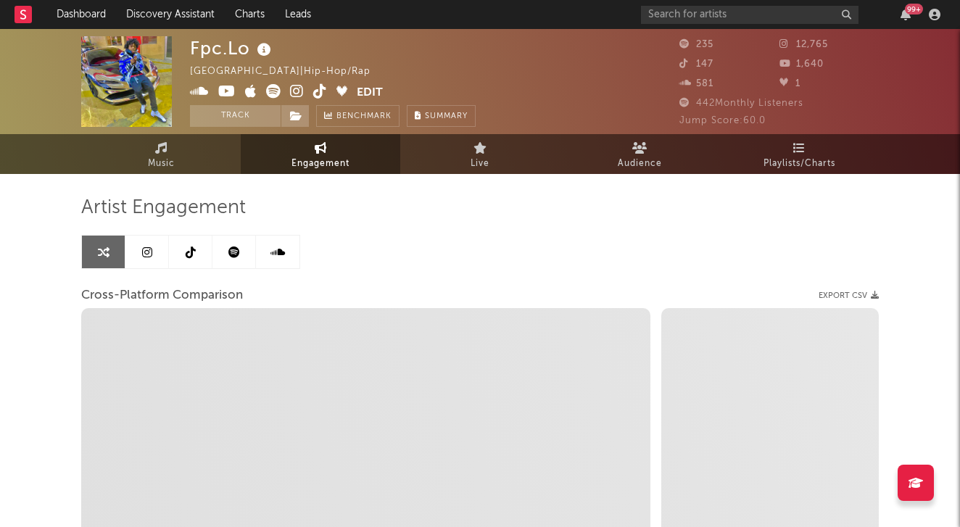
select select "1m"
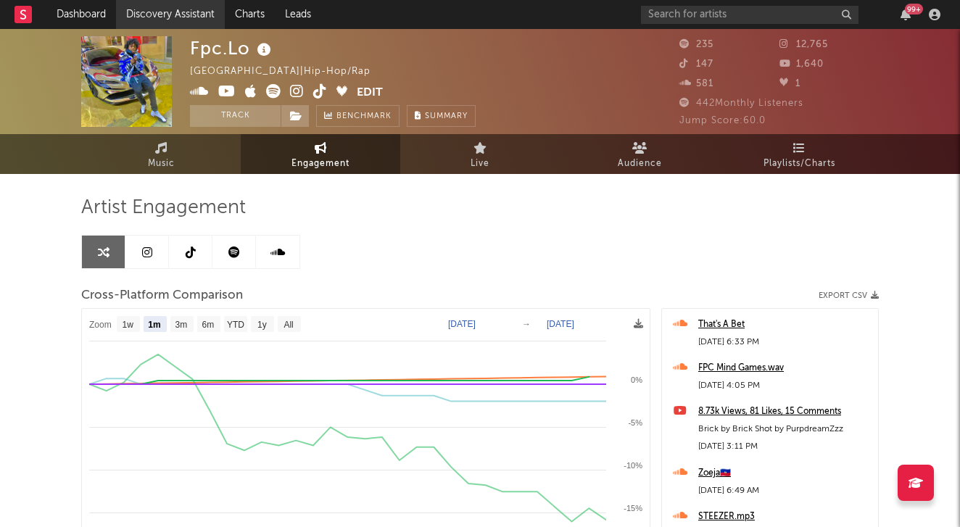
click at [187, 2] on link "Discovery Assistant" at bounding box center [170, 14] width 109 height 29
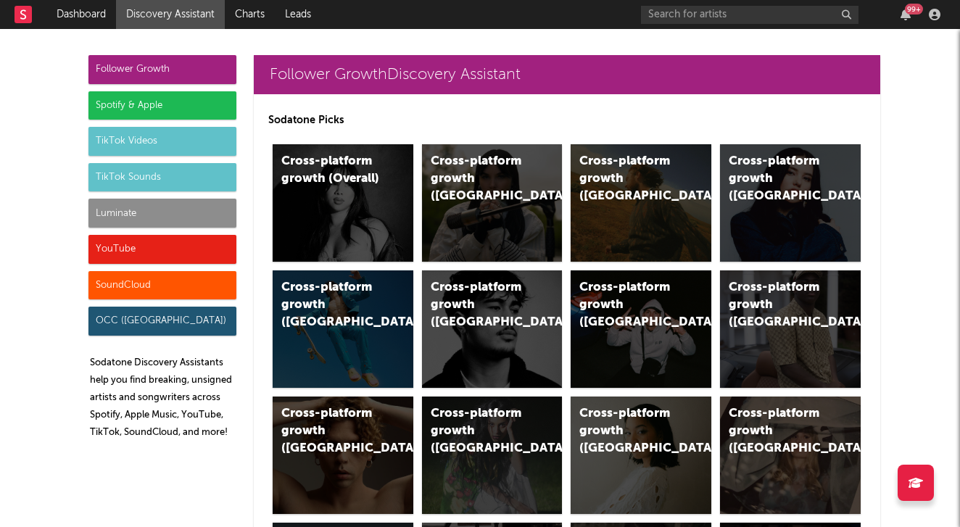
click at [205, 252] on div "YouTube" at bounding box center [162, 249] width 148 height 29
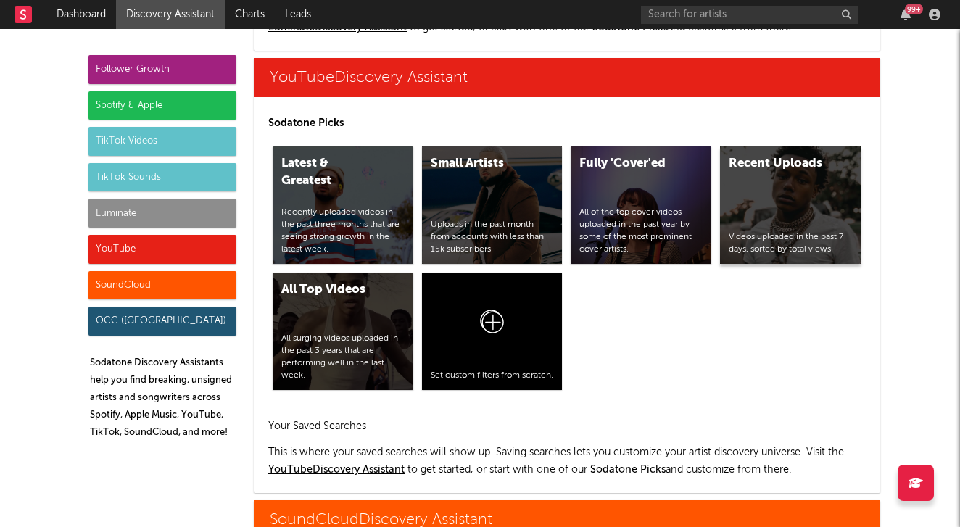
click at [729, 204] on div "Recent Uploads Videos uploaded in the past 7 days, sorted by total views." at bounding box center [790, 204] width 141 height 117
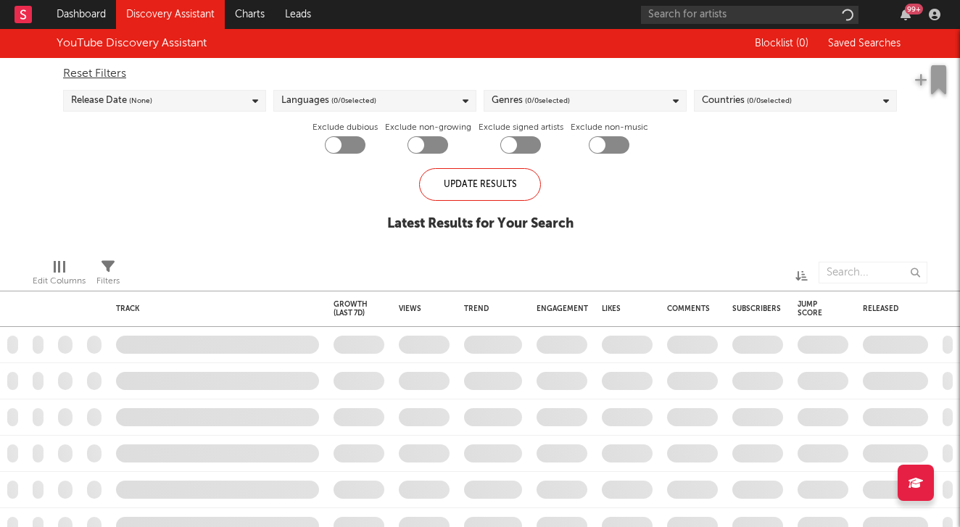
checkbox input "true"
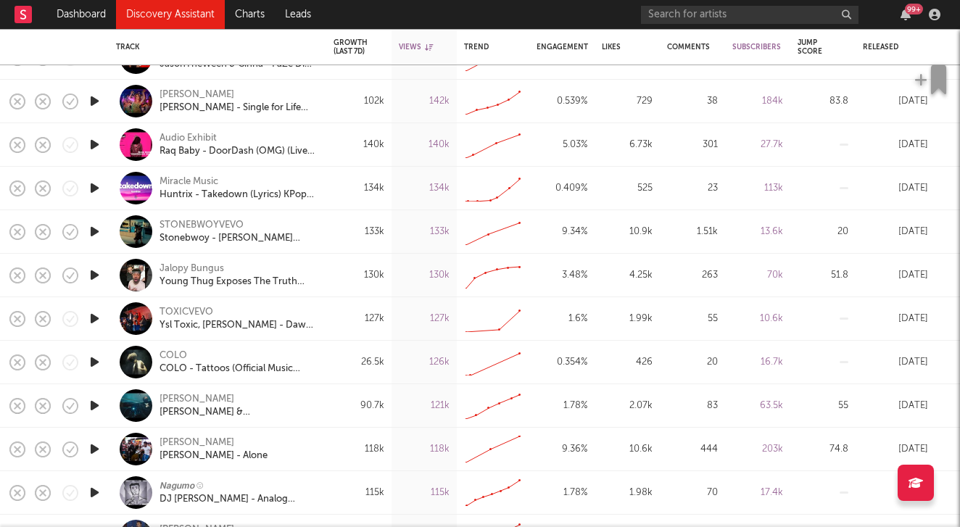
click at [94, 360] on icon "button" at bounding box center [94, 362] width 15 height 18
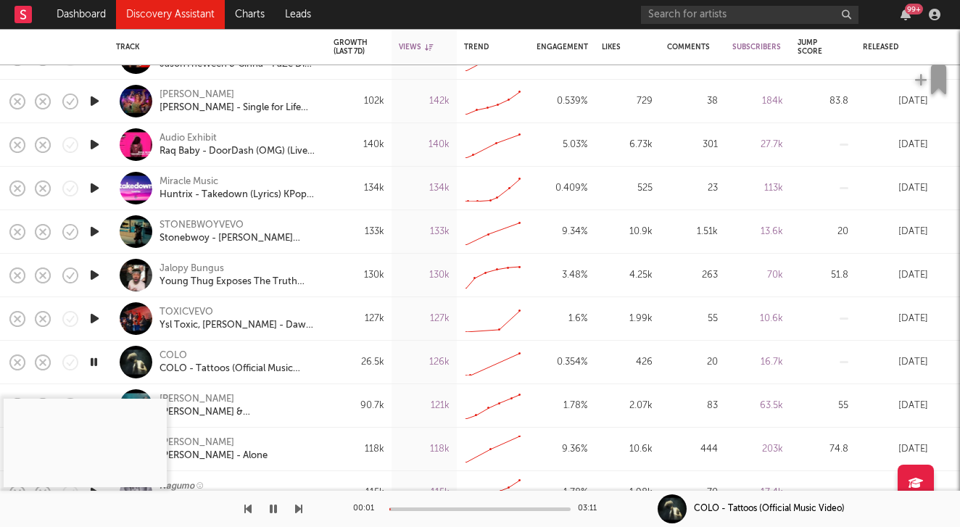
click at [91, 359] on icon "button" at bounding box center [94, 362] width 14 height 18
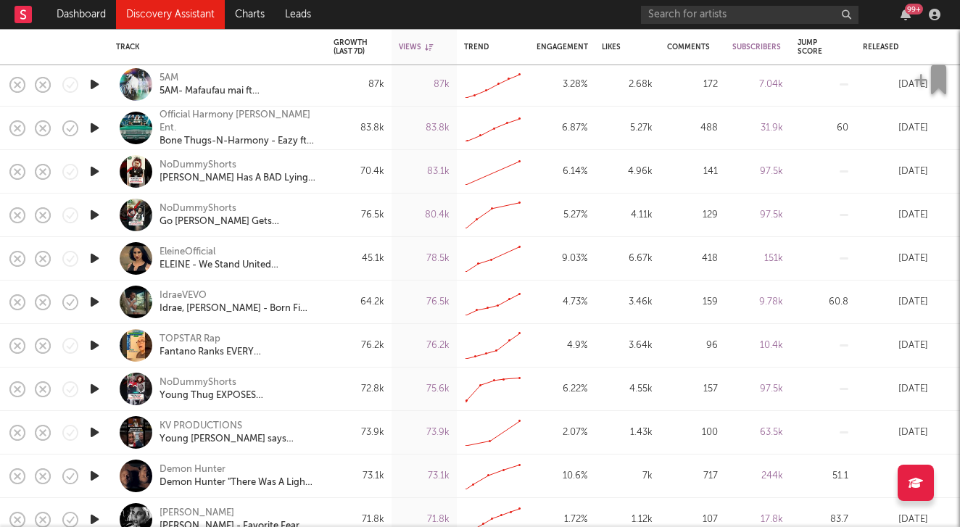
click at [85, 253] on div at bounding box center [94, 258] width 29 height 43
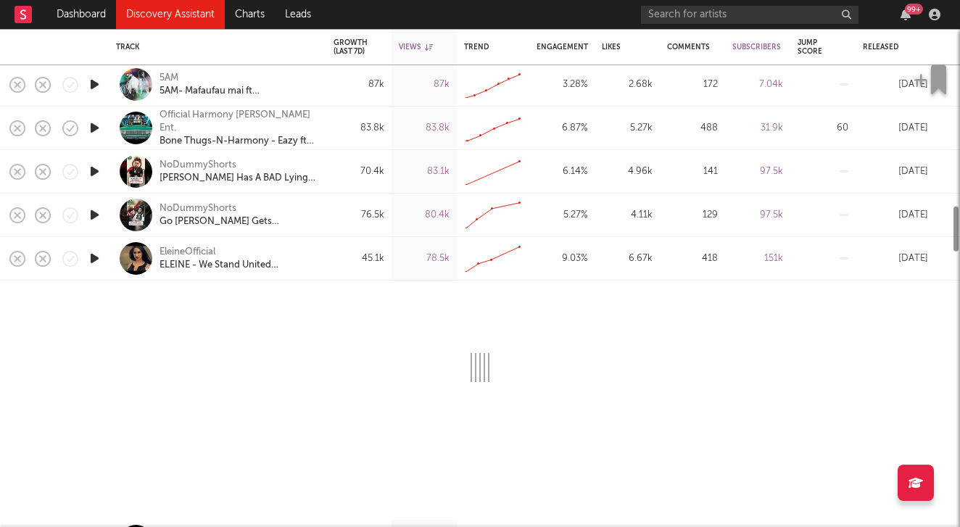
click at [91, 255] on icon "button" at bounding box center [94, 258] width 15 height 18
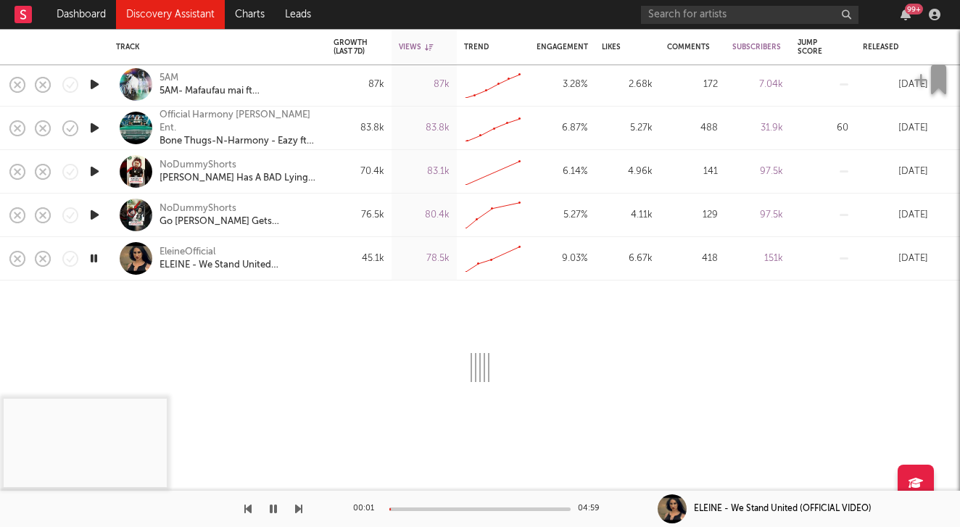
click at [107, 246] on div at bounding box center [94, 258] width 29 height 43
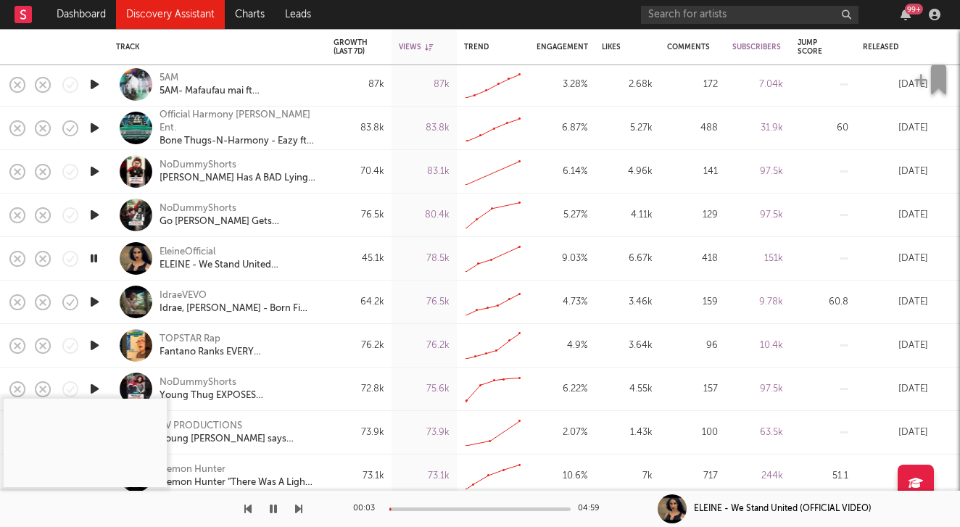
click at [90, 260] on icon "button" at bounding box center [94, 258] width 14 height 18
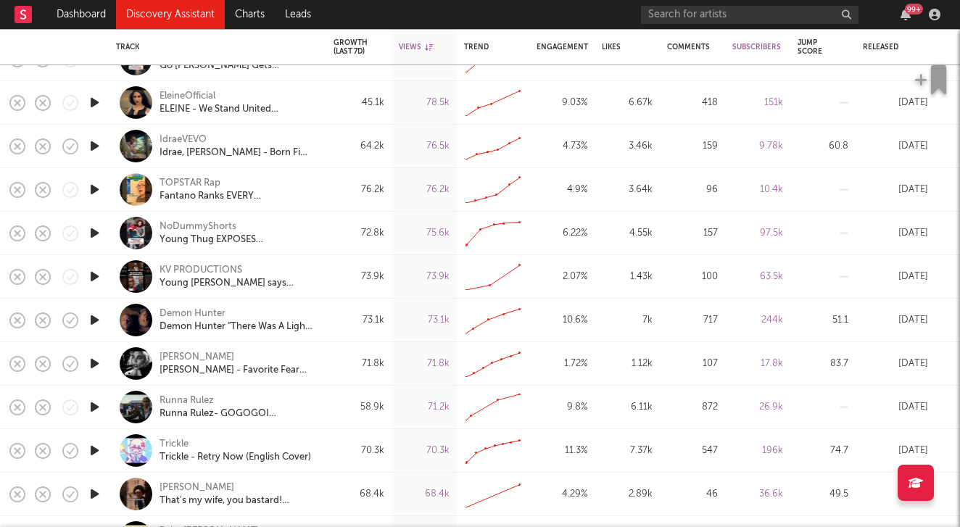
click at [96, 407] on icon "button" at bounding box center [94, 407] width 15 height 18
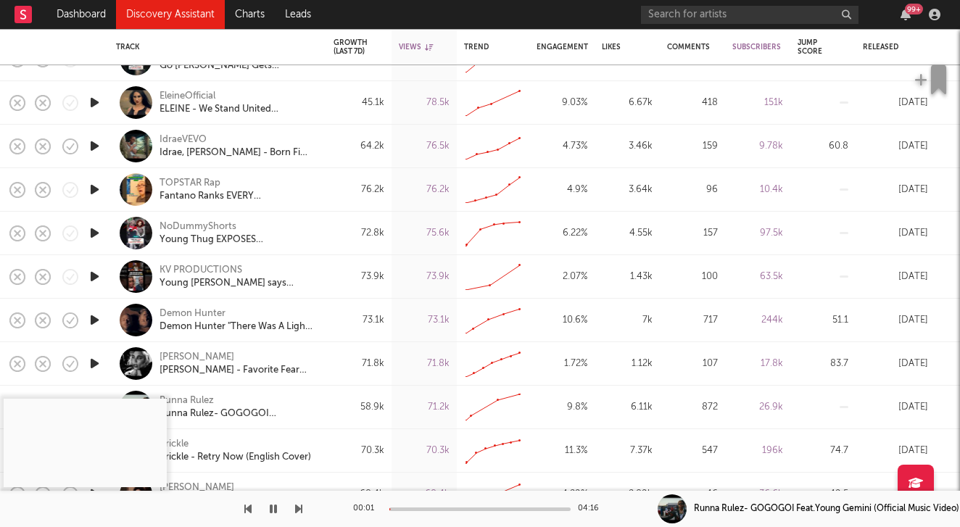
click at [423, 508] on div at bounding box center [479, 509] width 181 height 4
click at [266, 506] on button "button" at bounding box center [273, 509] width 14 height 36
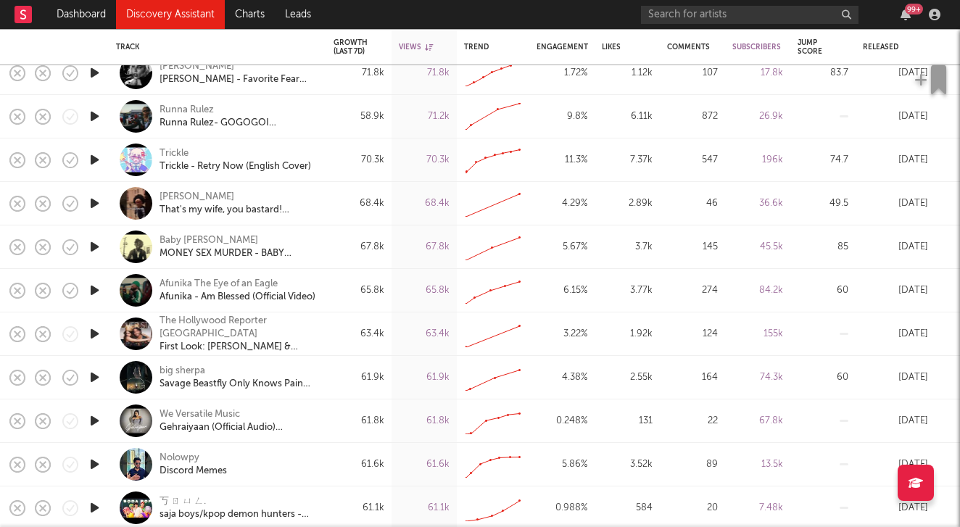
click at [94, 377] on icon "button" at bounding box center [94, 377] width 15 height 18
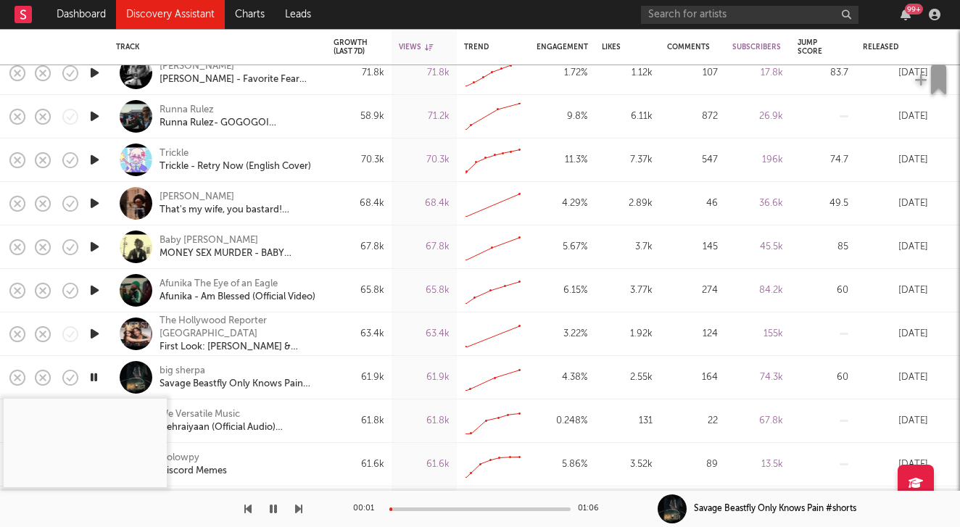
click at [416, 507] on div at bounding box center [479, 509] width 181 height 4
click at [276, 509] on icon "button" at bounding box center [273, 509] width 7 height 12
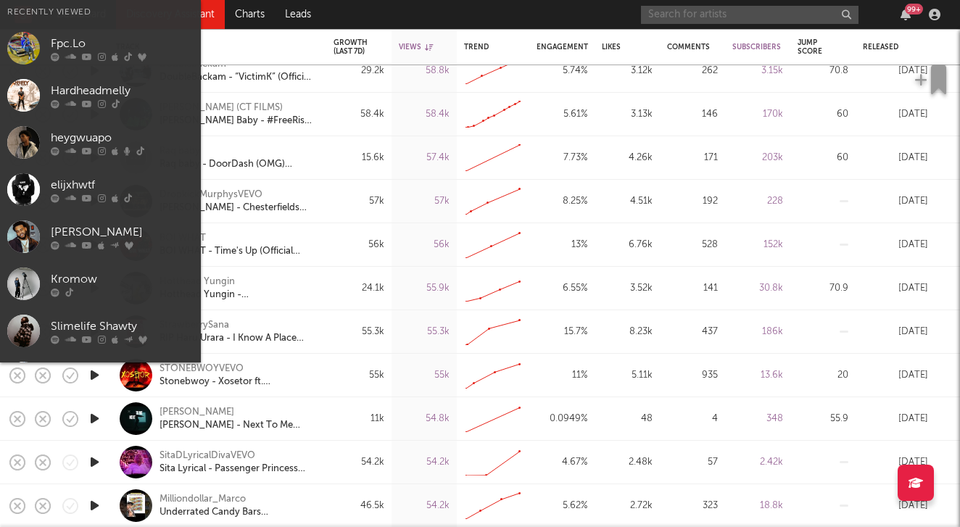
click at [754, 6] on input "text" at bounding box center [749, 15] width 217 height 18
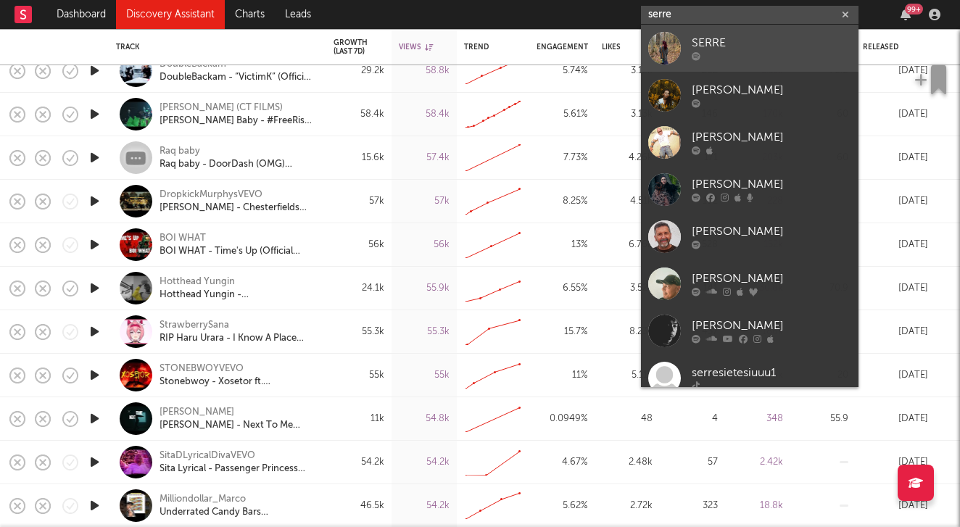
type input "serre"
click at [764, 43] on div "SERRE" at bounding box center [771, 43] width 159 height 17
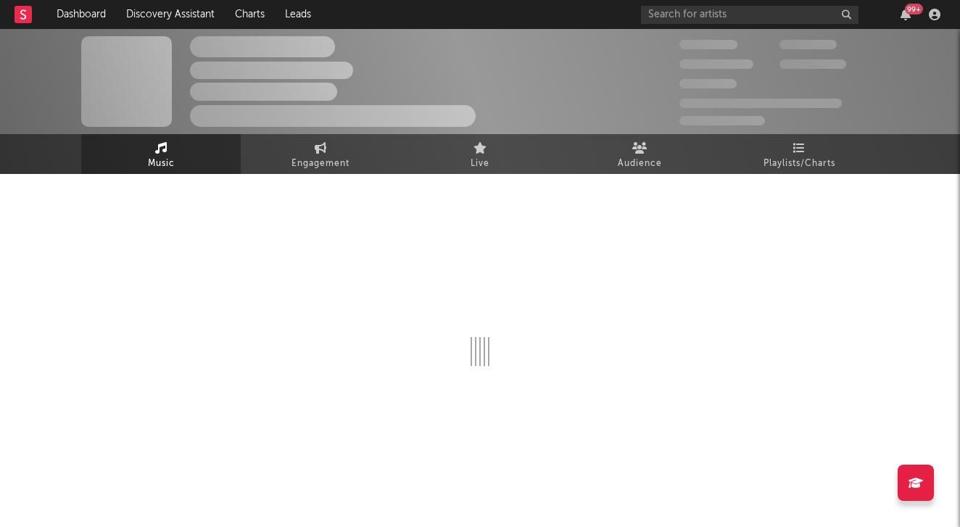
select select "1w"
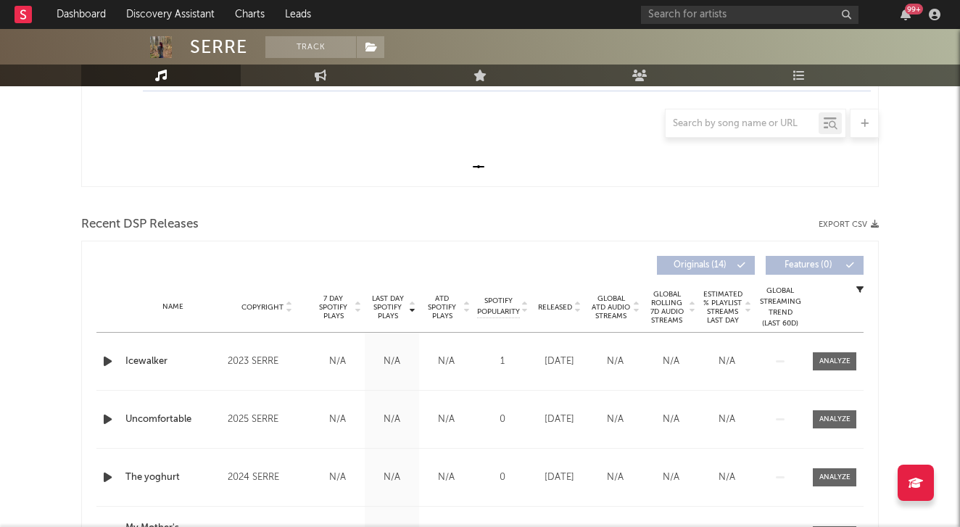
scroll to position [398, 0]
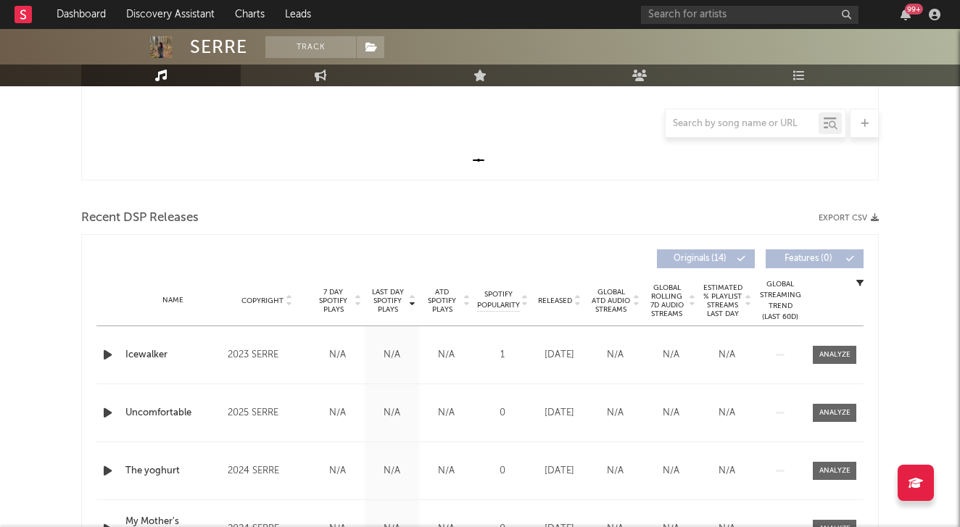
click at [110, 352] on icon "button" at bounding box center [107, 355] width 15 height 18
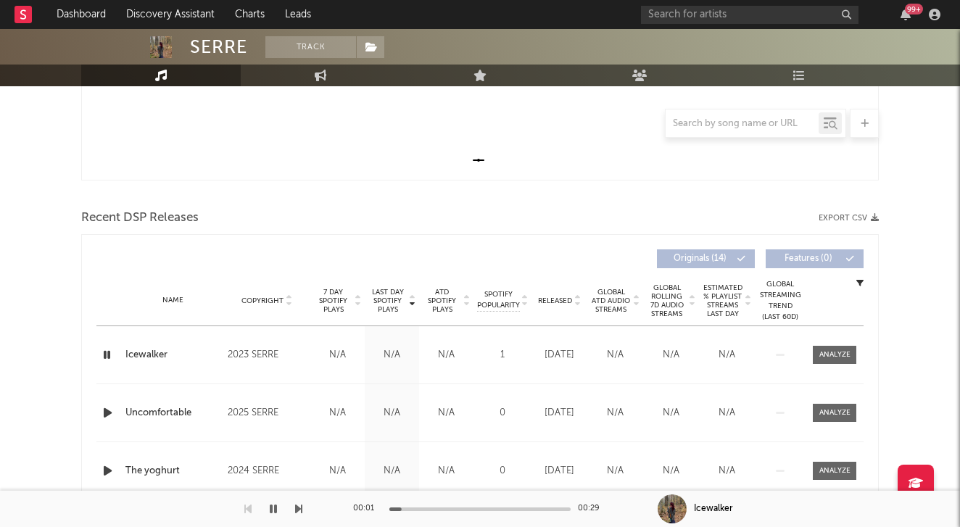
click at [449, 504] on div "00:01 00:29" at bounding box center [480, 509] width 254 height 36
click at [449, 506] on div "00:02 00:29" at bounding box center [480, 509] width 254 height 36
click at [272, 502] on button "button" at bounding box center [273, 509] width 14 height 36
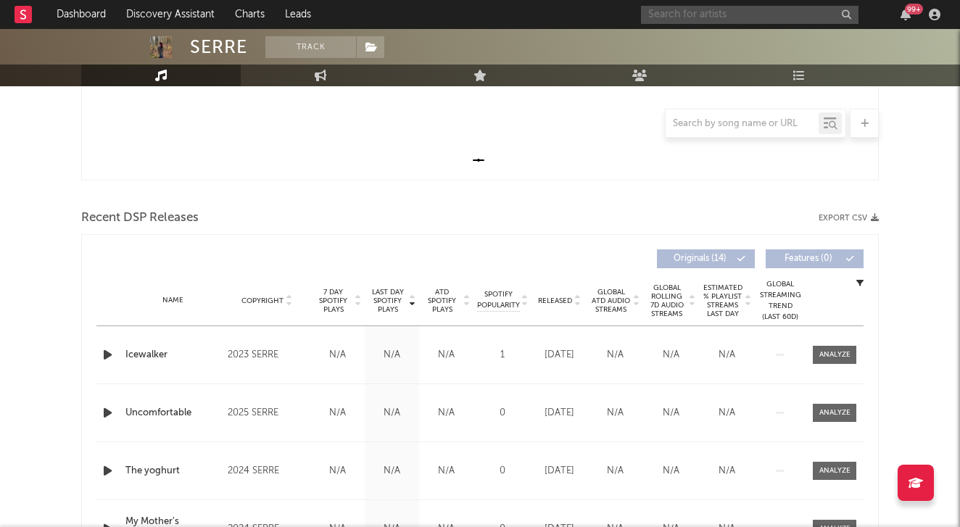
click at [690, 14] on input "text" at bounding box center [749, 15] width 217 height 18
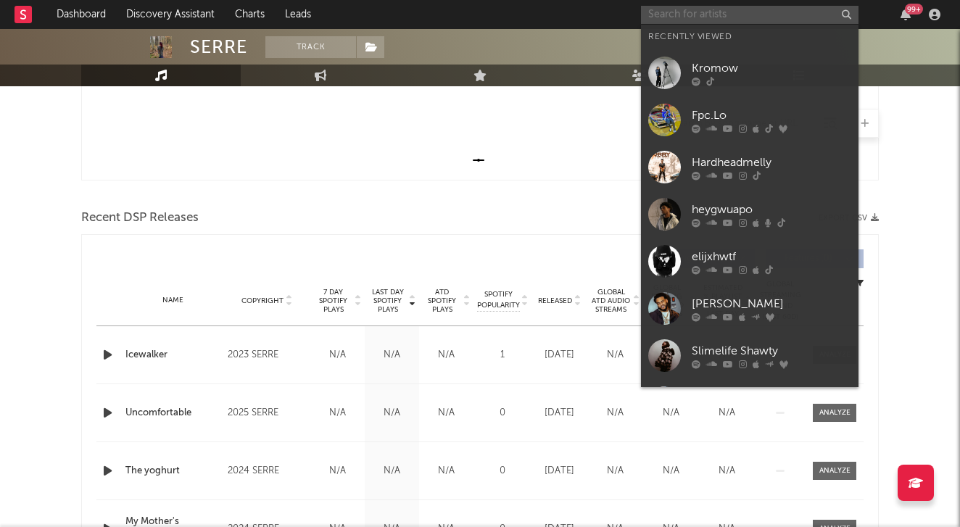
paste input "[URL][DOMAIN_NAME]"
type input "[URL][DOMAIN_NAME]"
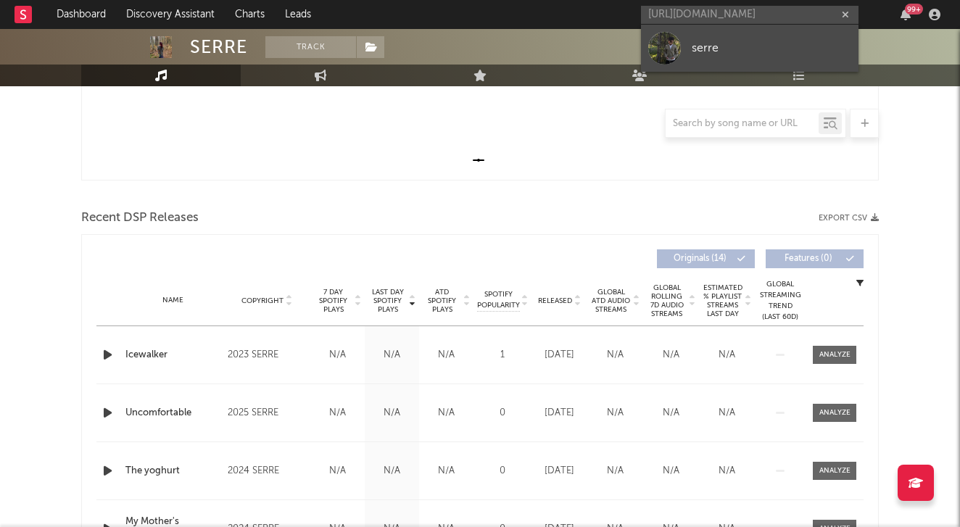
click at [697, 33] on link "serre" at bounding box center [749, 48] width 217 height 47
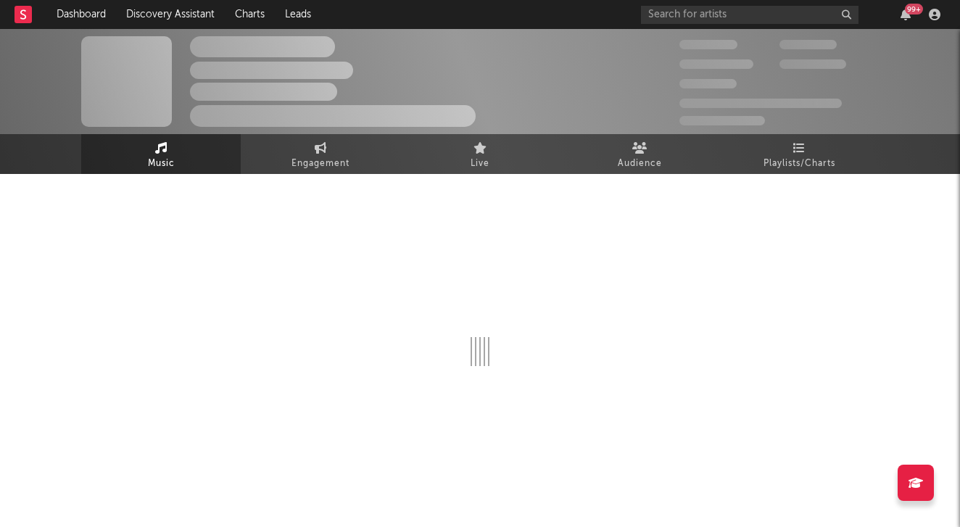
select select "1w"
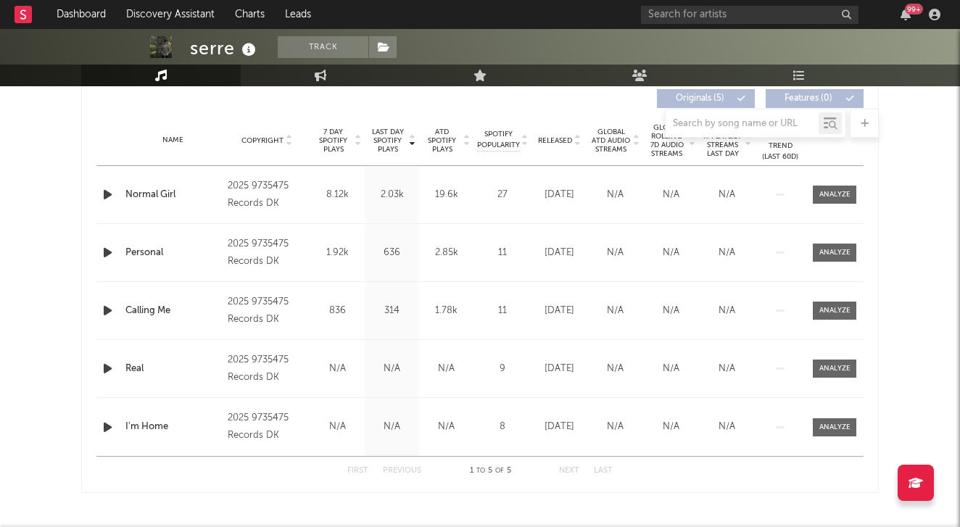
scroll to position [580, 0]
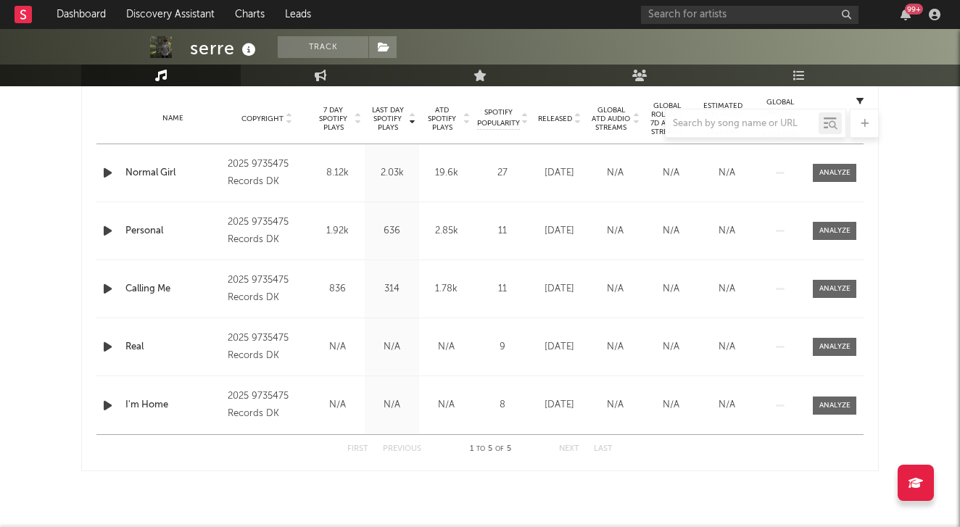
click at [121, 175] on div at bounding box center [108, 173] width 25 height 18
click at [105, 172] on icon "button" at bounding box center [107, 173] width 15 height 18
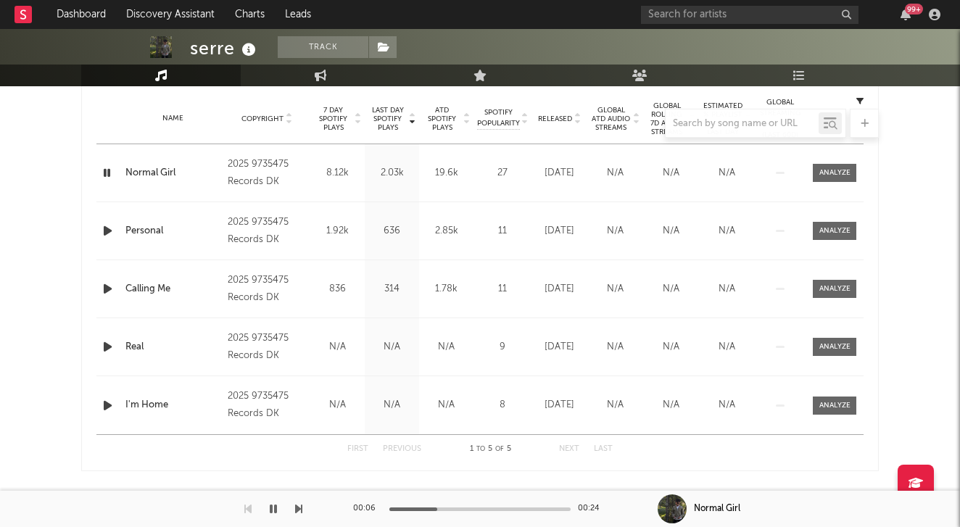
click at [109, 235] on icon "button" at bounding box center [107, 231] width 15 height 18
click at [108, 235] on icon "button" at bounding box center [107, 231] width 14 height 18
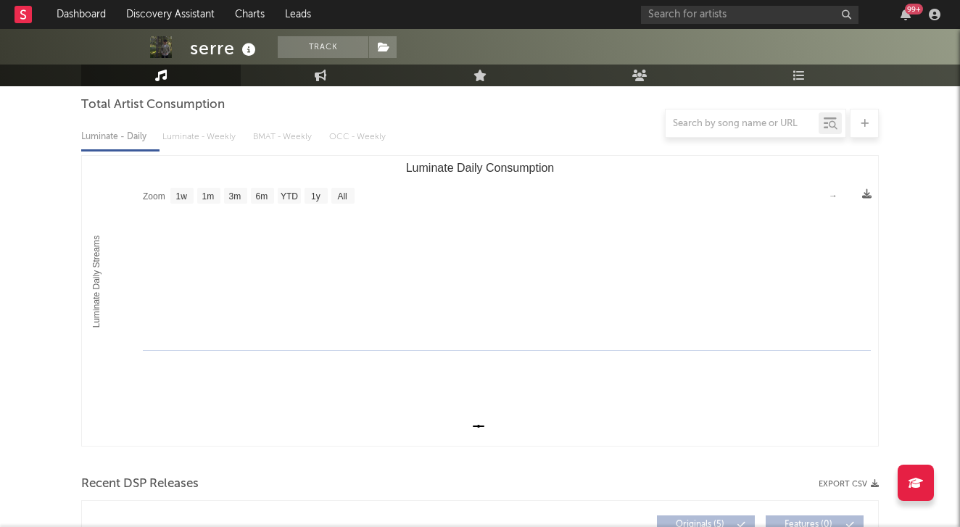
scroll to position [0, 0]
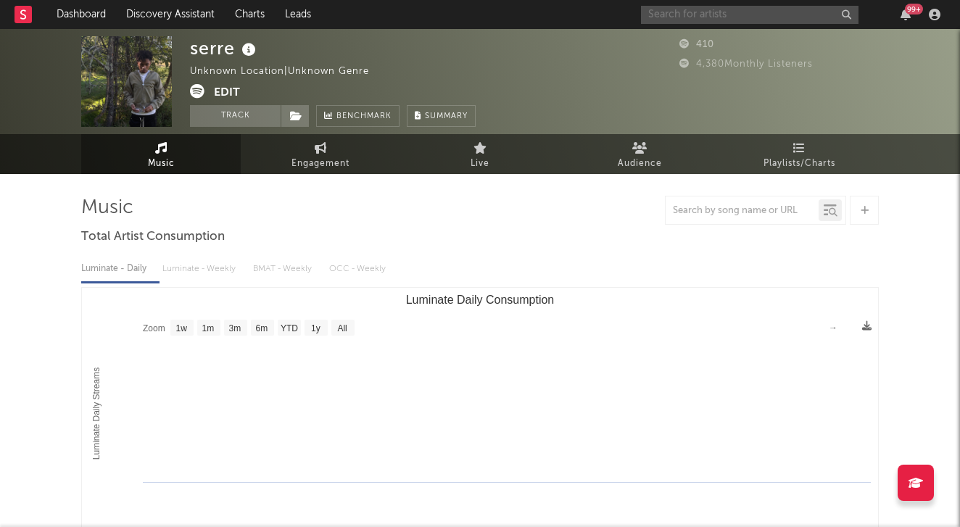
click at [726, 16] on input "text" at bounding box center [749, 15] width 217 height 18
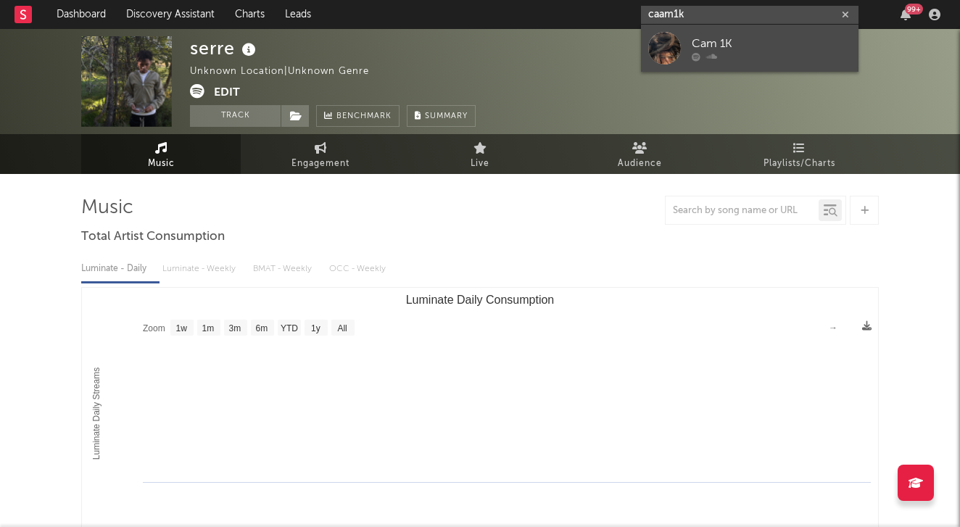
type input "caam1k"
click at [726, 45] on div "Cam 1K" at bounding box center [771, 43] width 159 height 17
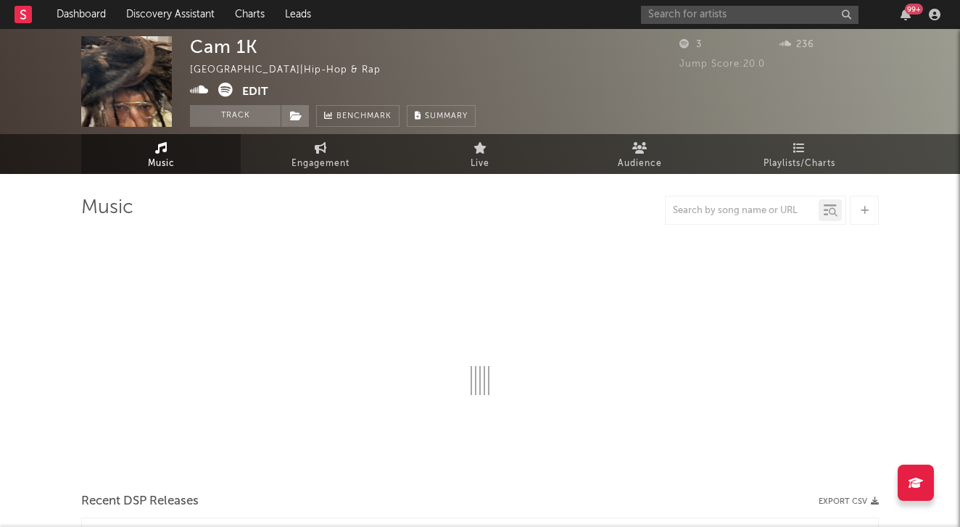
select select "1w"
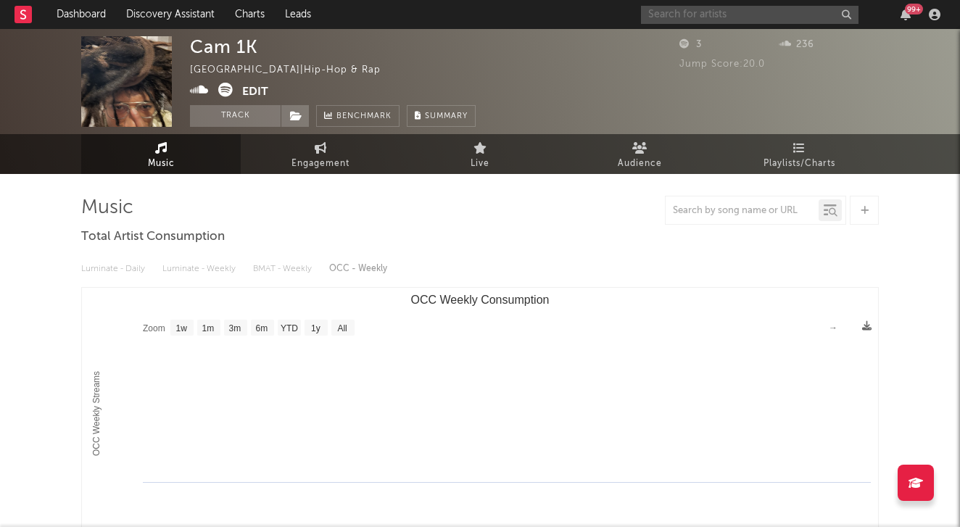
click at [676, 11] on input "text" at bounding box center [749, 15] width 217 height 18
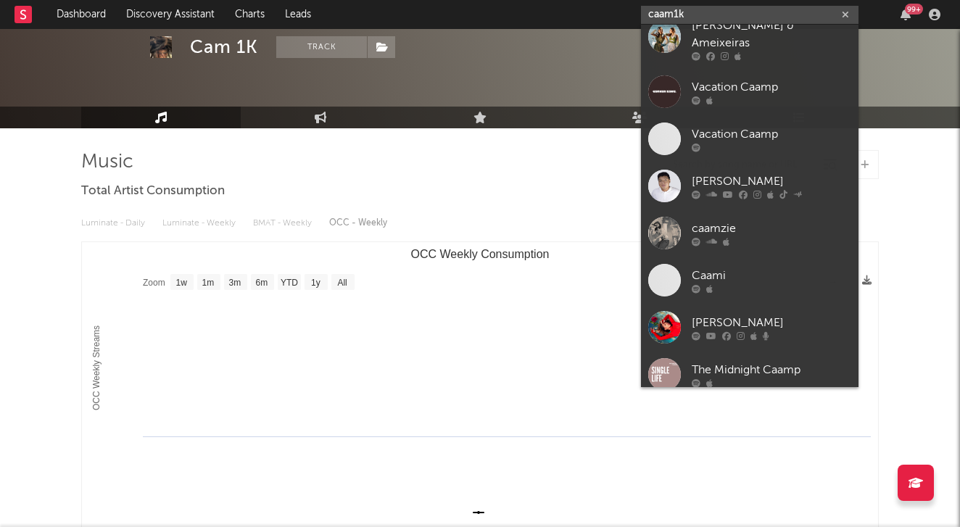
scroll to position [51, 0]
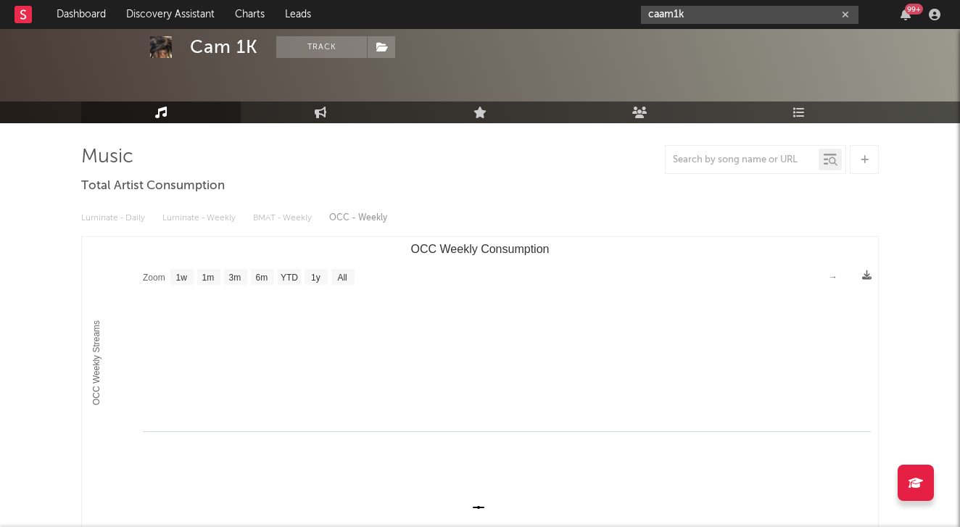
click at [747, 12] on input "caam1k" at bounding box center [749, 15] width 217 height 18
type input "caam1k"
click at [843, 15] on icon "button" at bounding box center [845, 14] width 7 height 9
click at [788, 15] on input "text" at bounding box center [749, 15] width 217 height 18
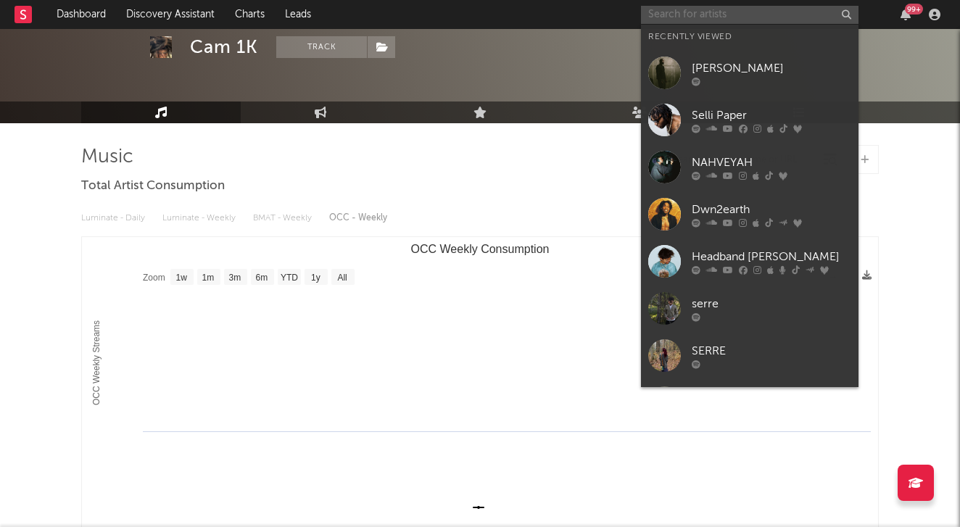
paste input "[URL][DOMAIN_NAME]"
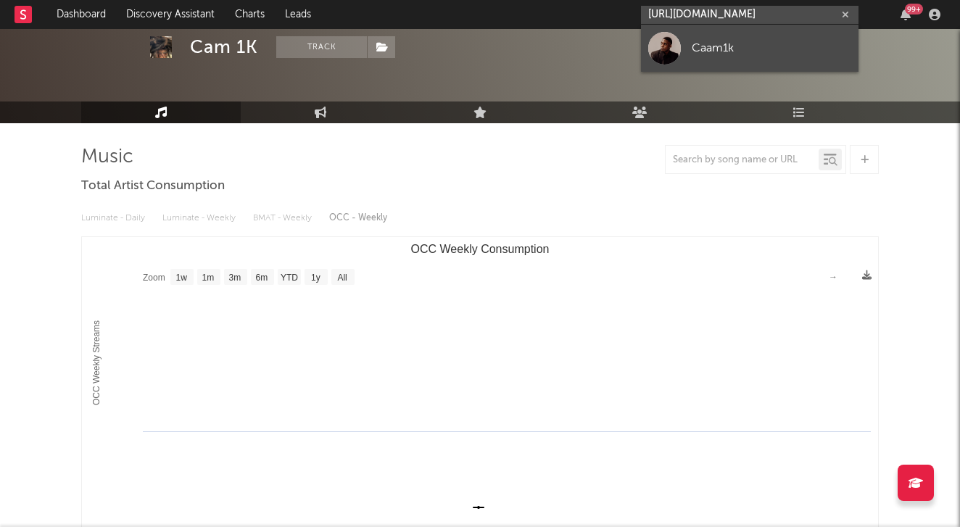
type input "[URL][DOMAIN_NAME]"
click at [778, 39] on div "Caam1k" at bounding box center [771, 47] width 159 height 17
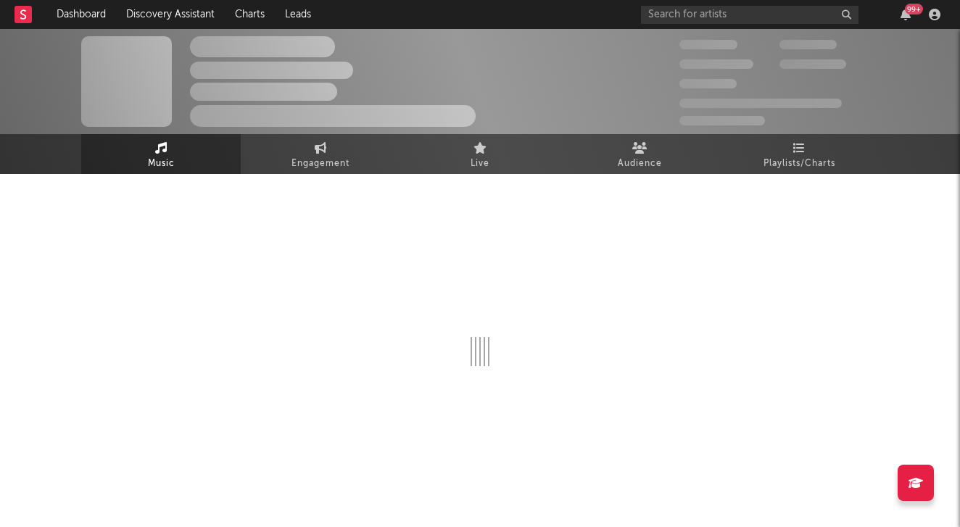
select select "1w"
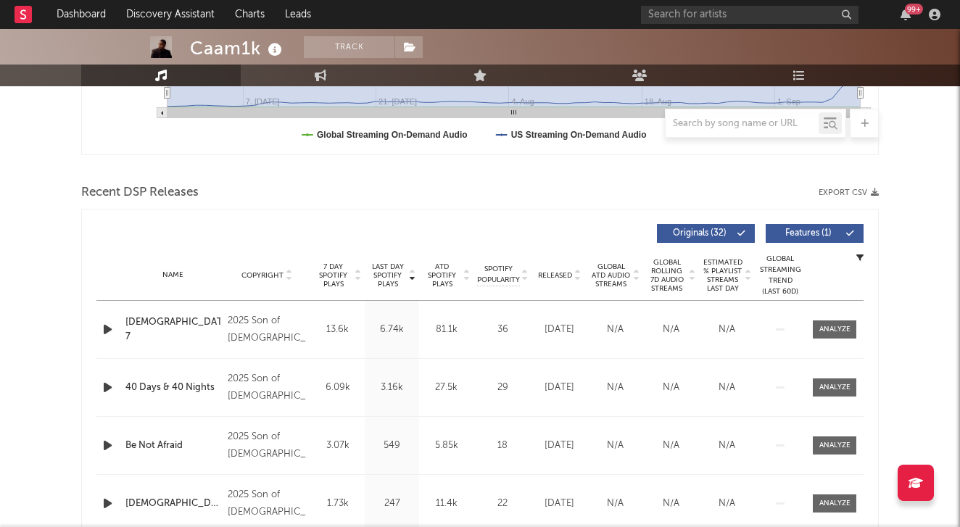
scroll to position [412, 0]
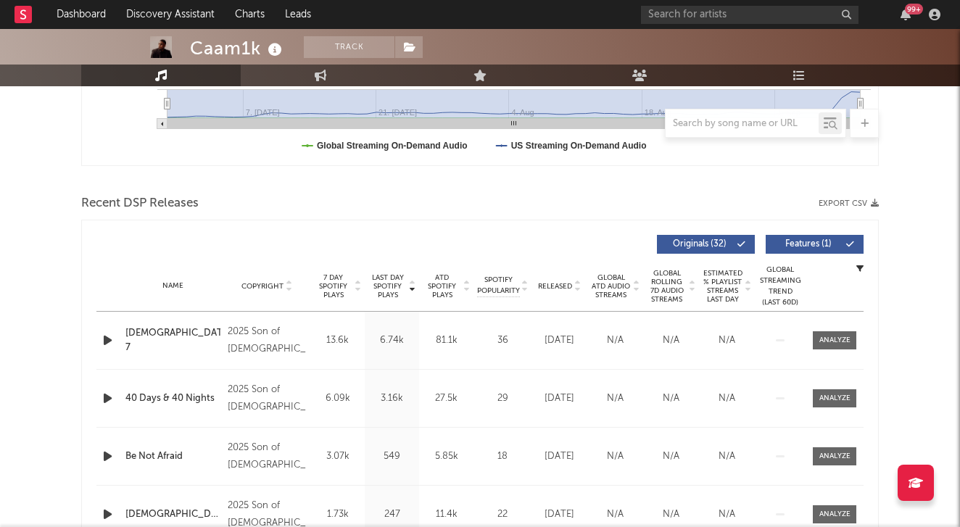
click at [636, 290] on icon at bounding box center [635, 289] width 7 height 6
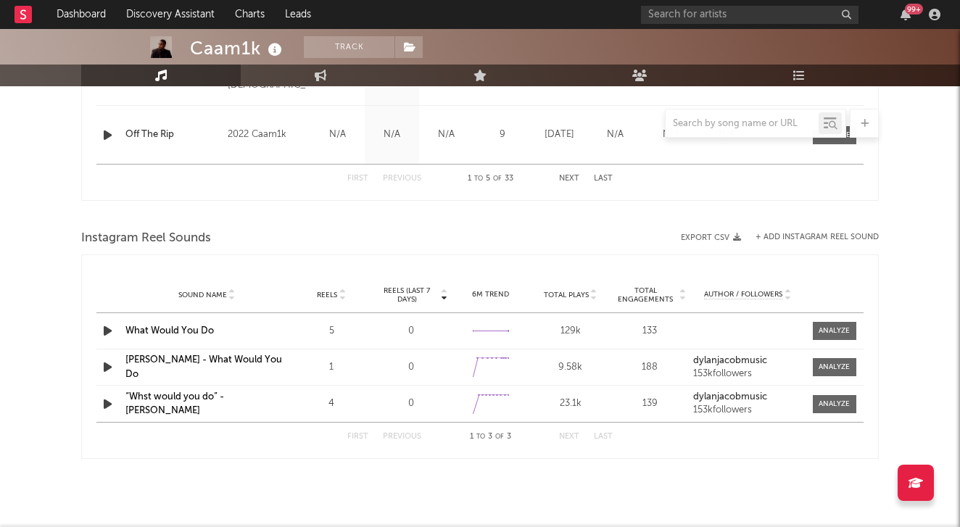
scroll to position [851, 0]
click at [181, 332] on link "What Would You Do" at bounding box center [169, 329] width 88 height 9
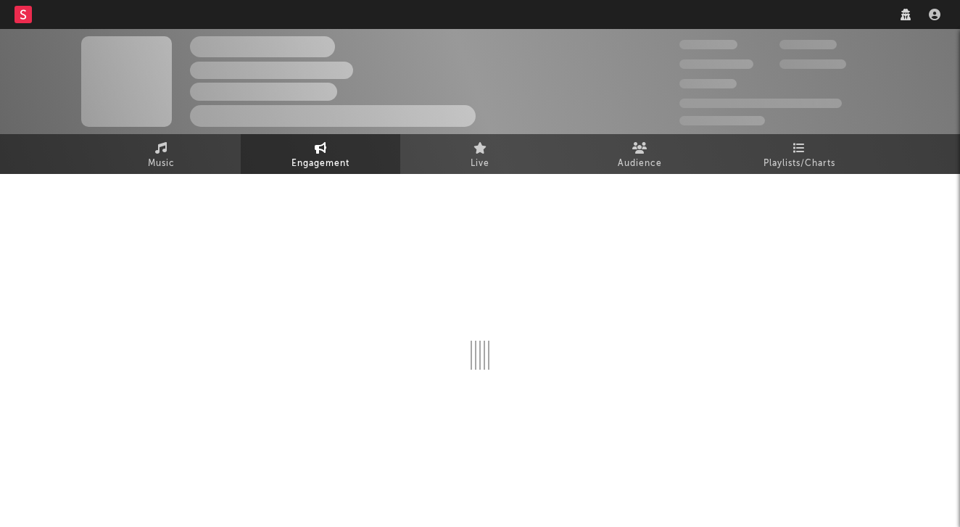
select select "1w"
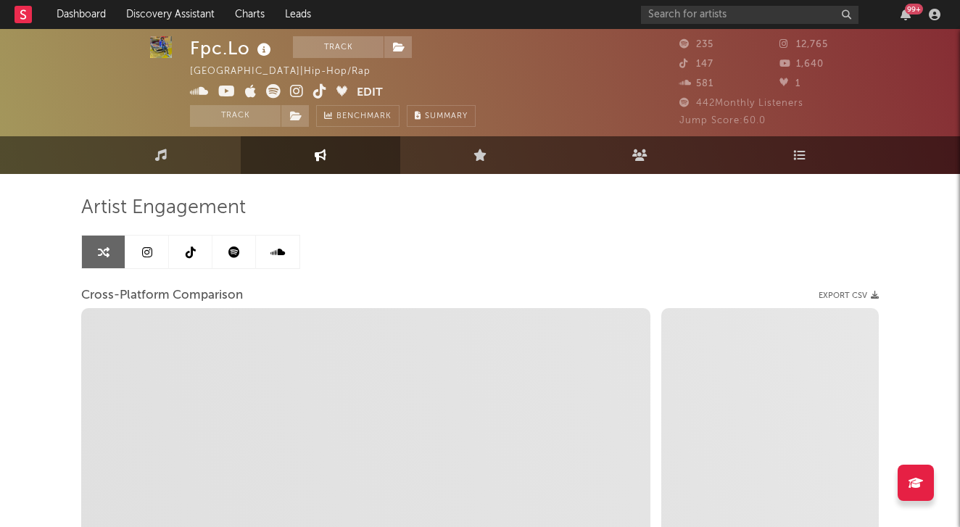
scroll to position [5, 0]
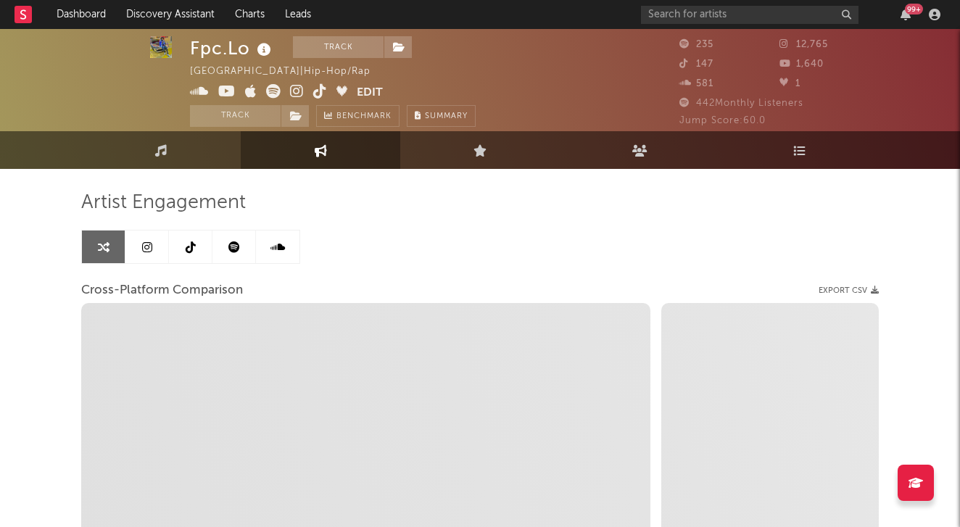
click at [726, 3] on div "99 +" at bounding box center [793, 14] width 304 height 29
click at [723, 13] on input "text" at bounding box center [749, 15] width 217 height 18
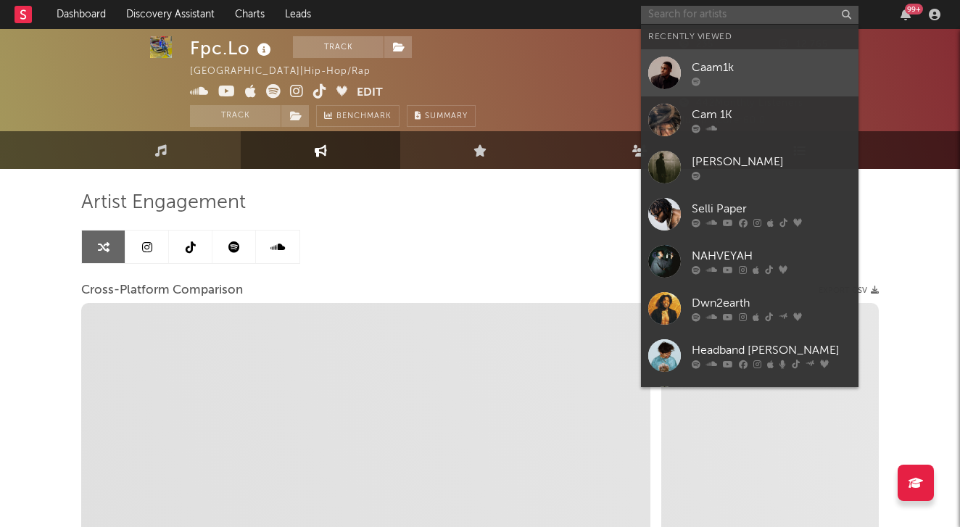
select select "1m"
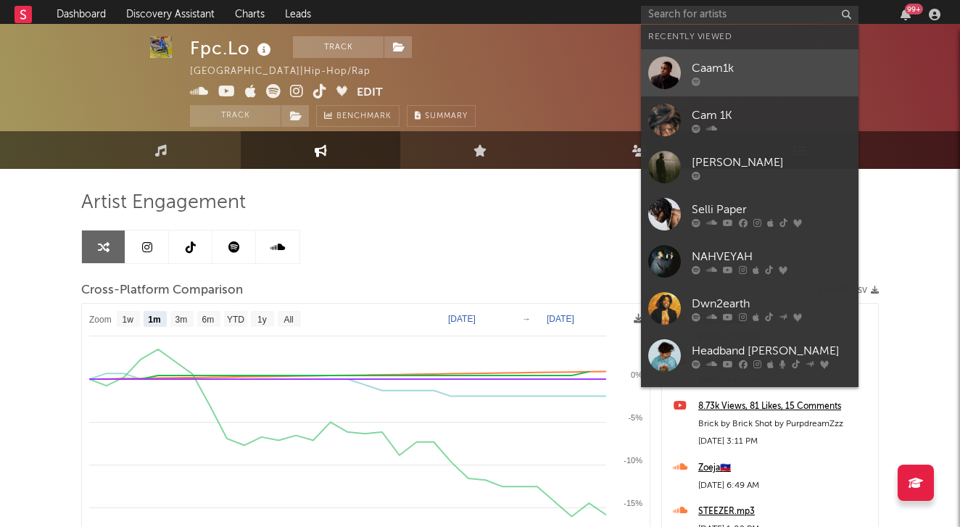
click at [726, 67] on div "Caam1k" at bounding box center [771, 67] width 159 height 17
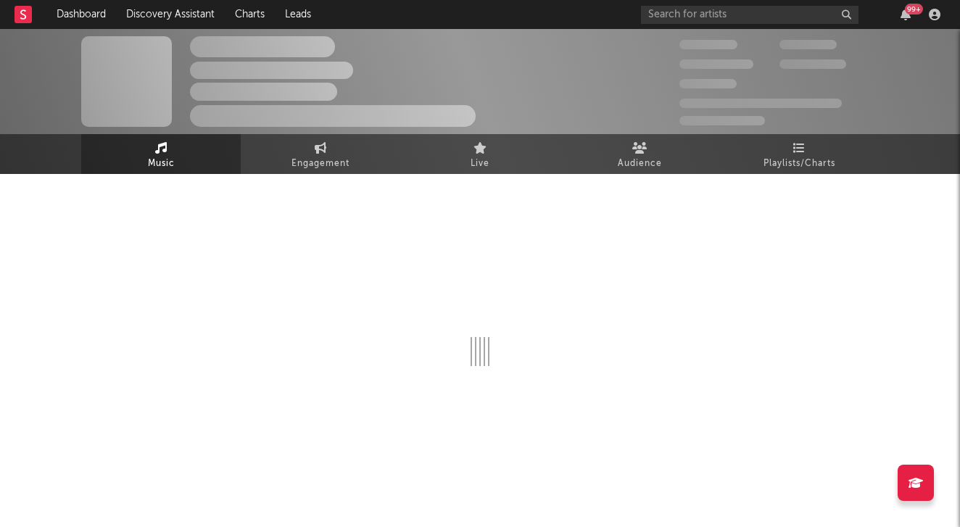
select select "1w"
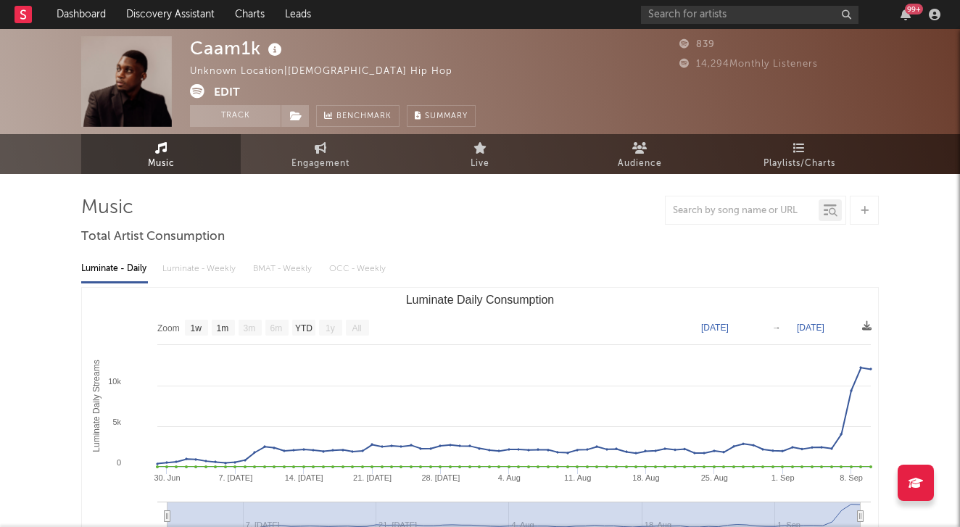
click at [233, 91] on button "Edit" at bounding box center [227, 93] width 26 height 18
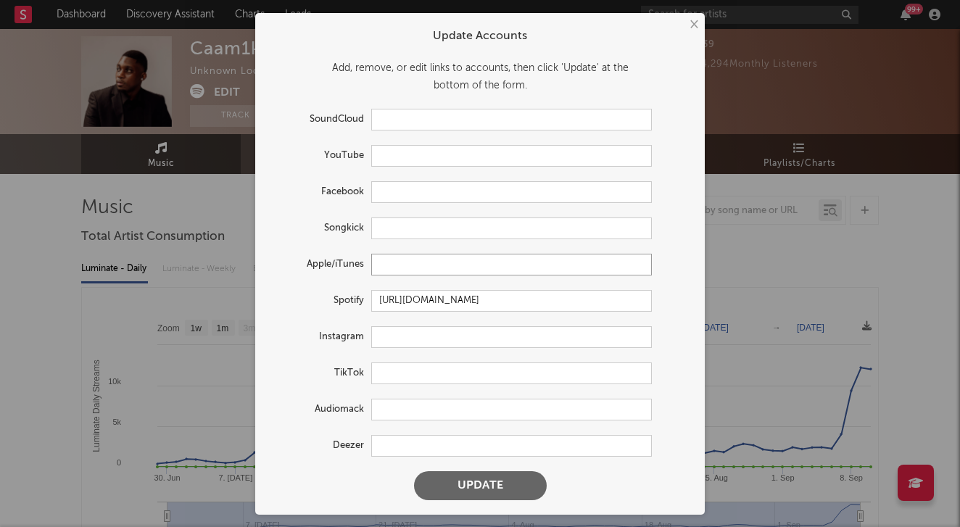
click at [401, 260] on input "text" at bounding box center [511, 265] width 281 height 22
paste input "https://music.apple.com/us/artist/caam1k/1605861059"
type input "https://music.apple.com/us/artist/caam1k/1605861059"
click at [469, 478] on button "Update" at bounding box center [480, 485] width 133 height 29
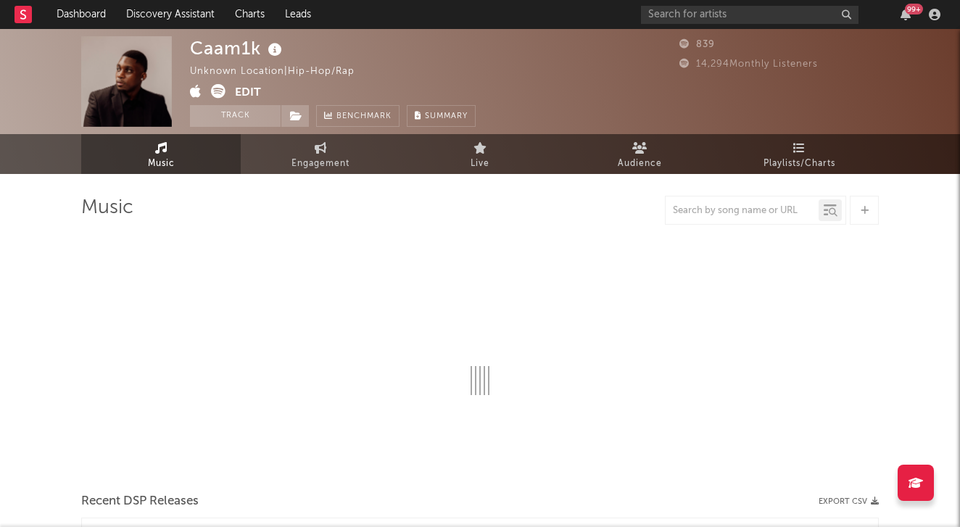
select select "1w"
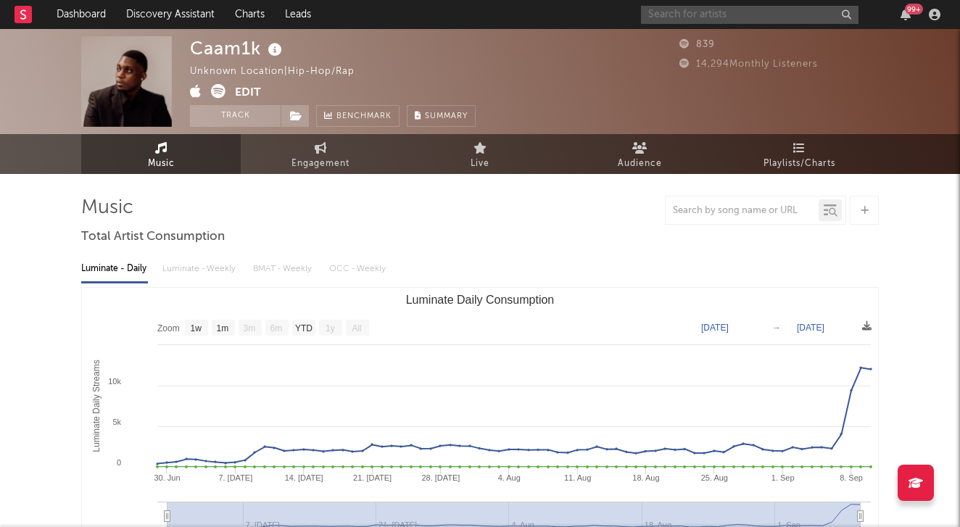
click at [668, 9] on input "text" at bounding box center [749, 15] width 217 height 18
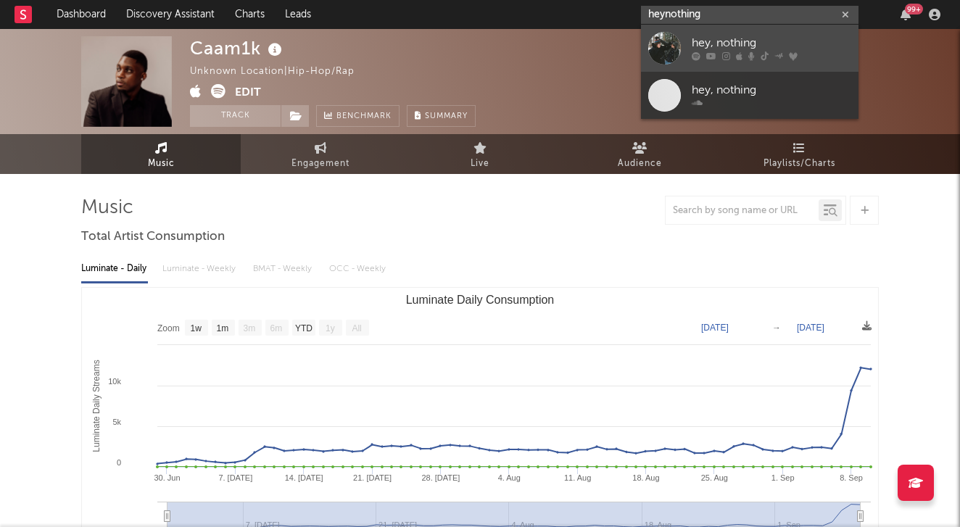
type input "hey nothing"
drag, startPoint x: 721, startPoint y: 25, endPoint x: 756, endPoint y: 42, distance: 38.6
click at [756, 42] on div "hey, nothing" at bounding box center [771, 43] width 159 height 17
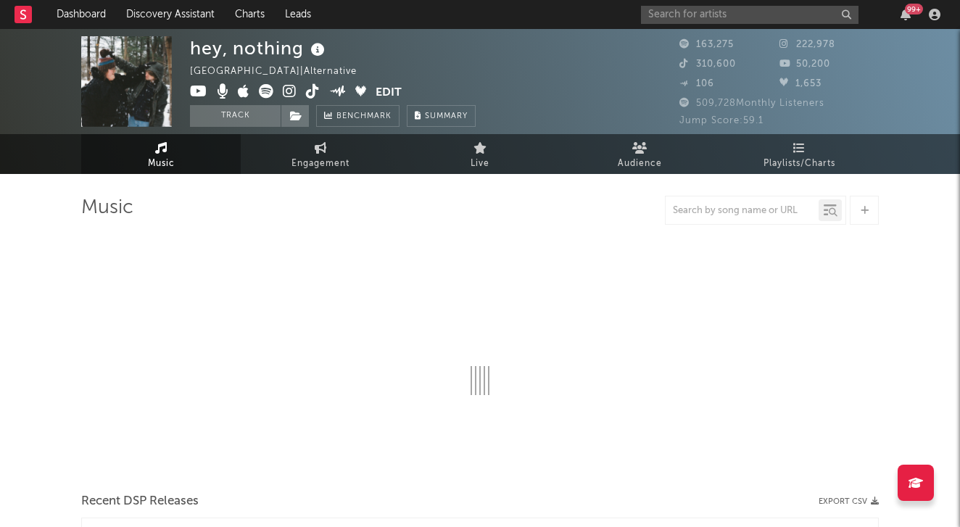
select select "6m"
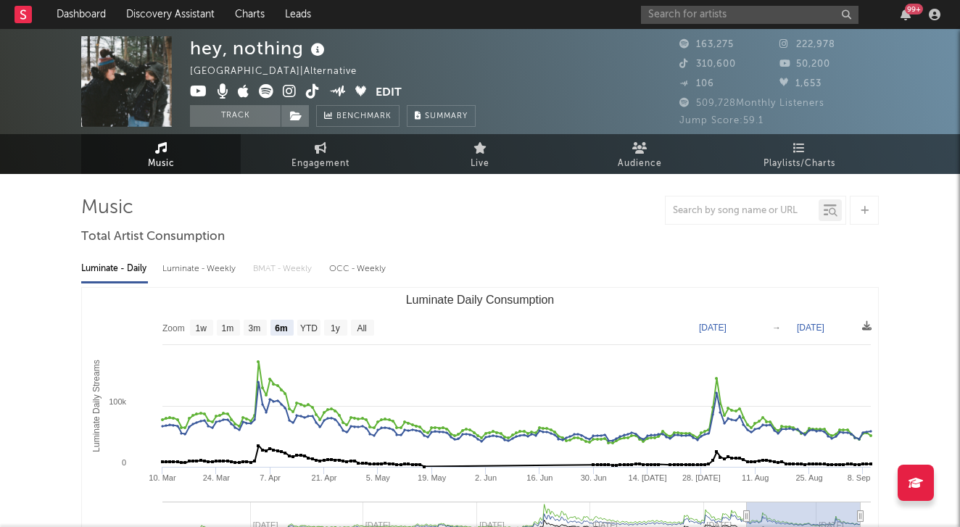
click at [199, 275] on div "Luminate - Weekly" at bounding box center [200, 269] width 76 height 25
select select "6m"
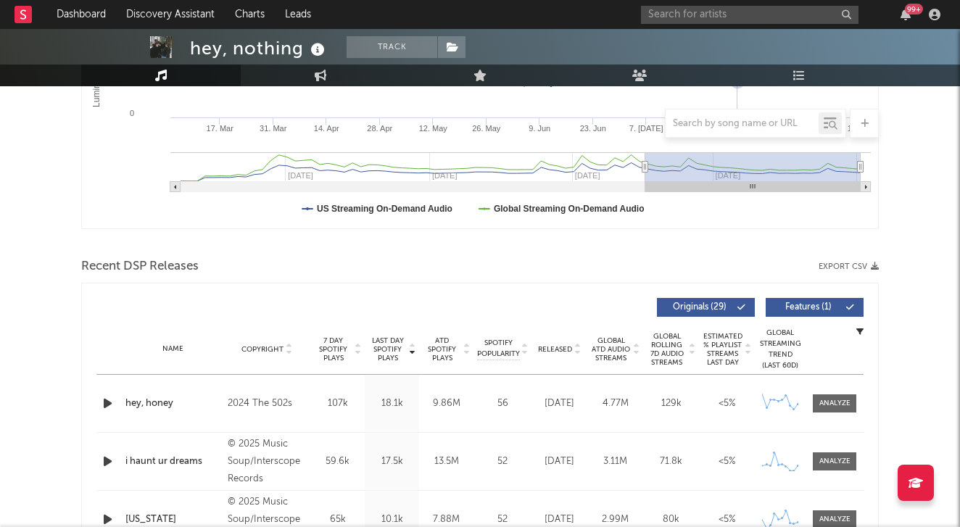
scroll to position [493, 0]
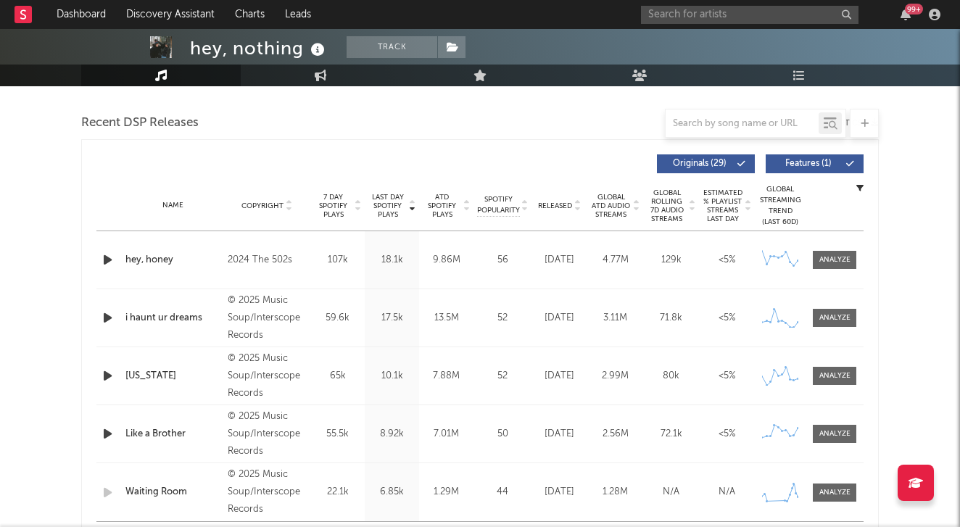
click at [634, 211] on icon at bounding box center [635, 209] width 7 height 6
click at [631, 209] on div at bounding box center [635, 206] width 9 height 26
